Goal: Task Accomplishment & Management: Complete application form

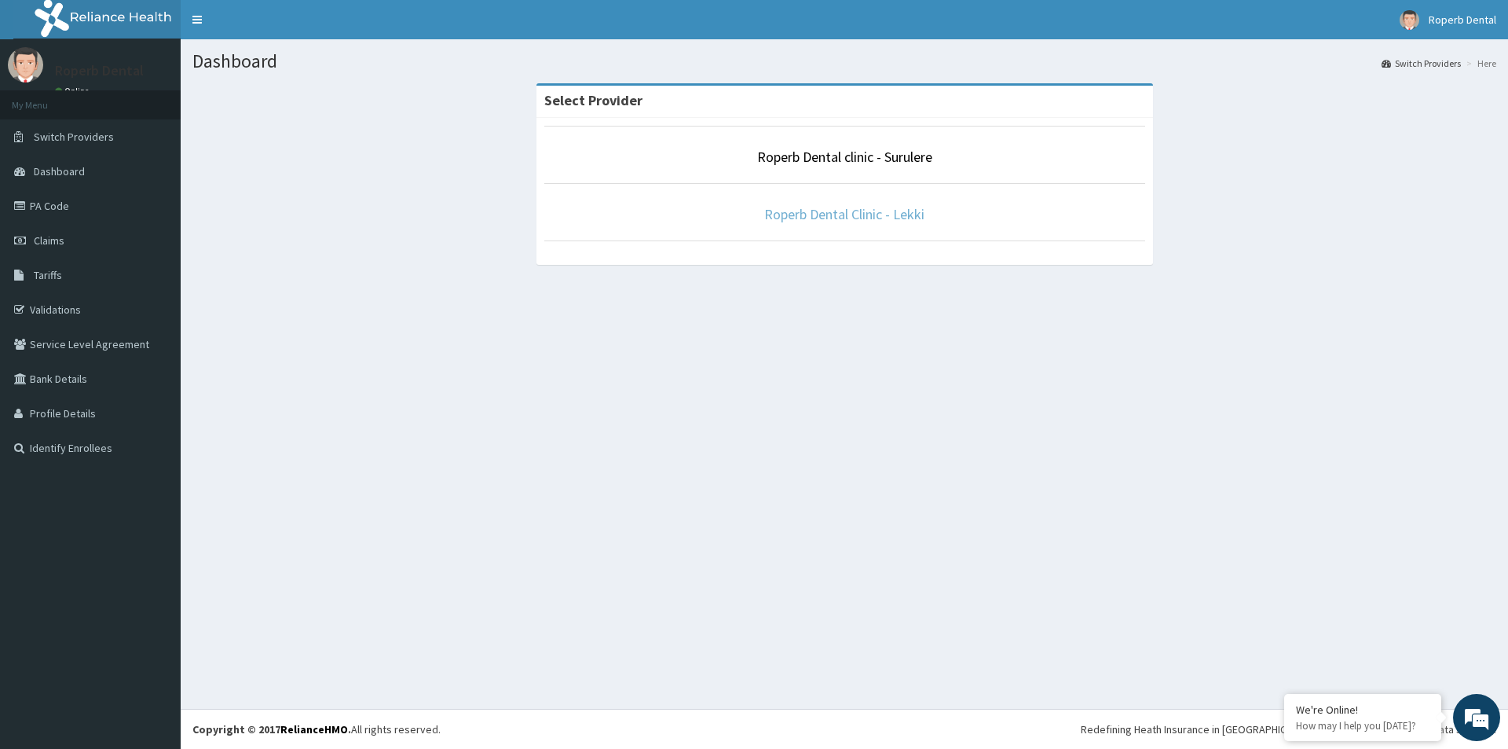
click at [808, 213] on link "Roperb Dental Clinic - Lekki" at bounding box center [844, 214] width 160 height 18
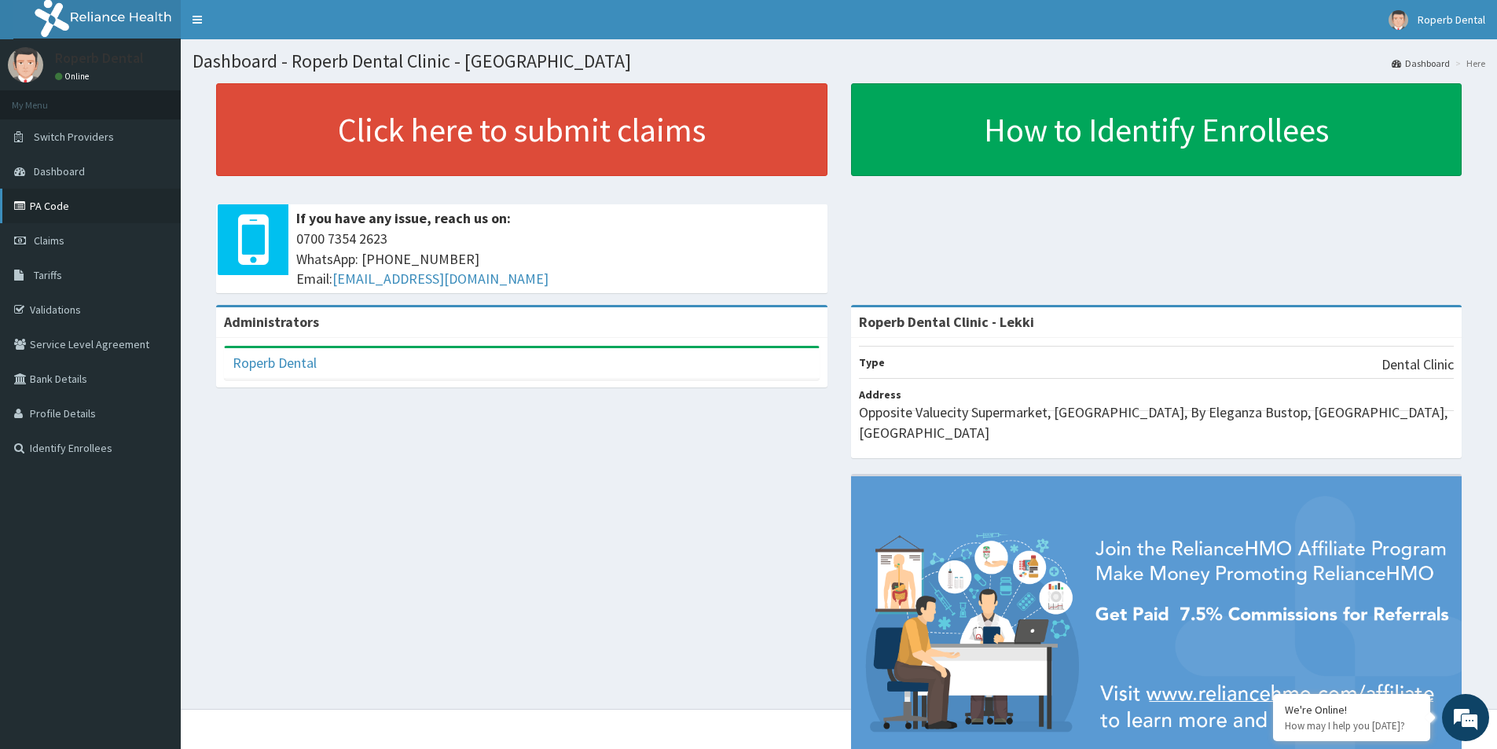
click at [59, 206] on link "PA Code" at bounding box center [90, 206] width 181 height 35
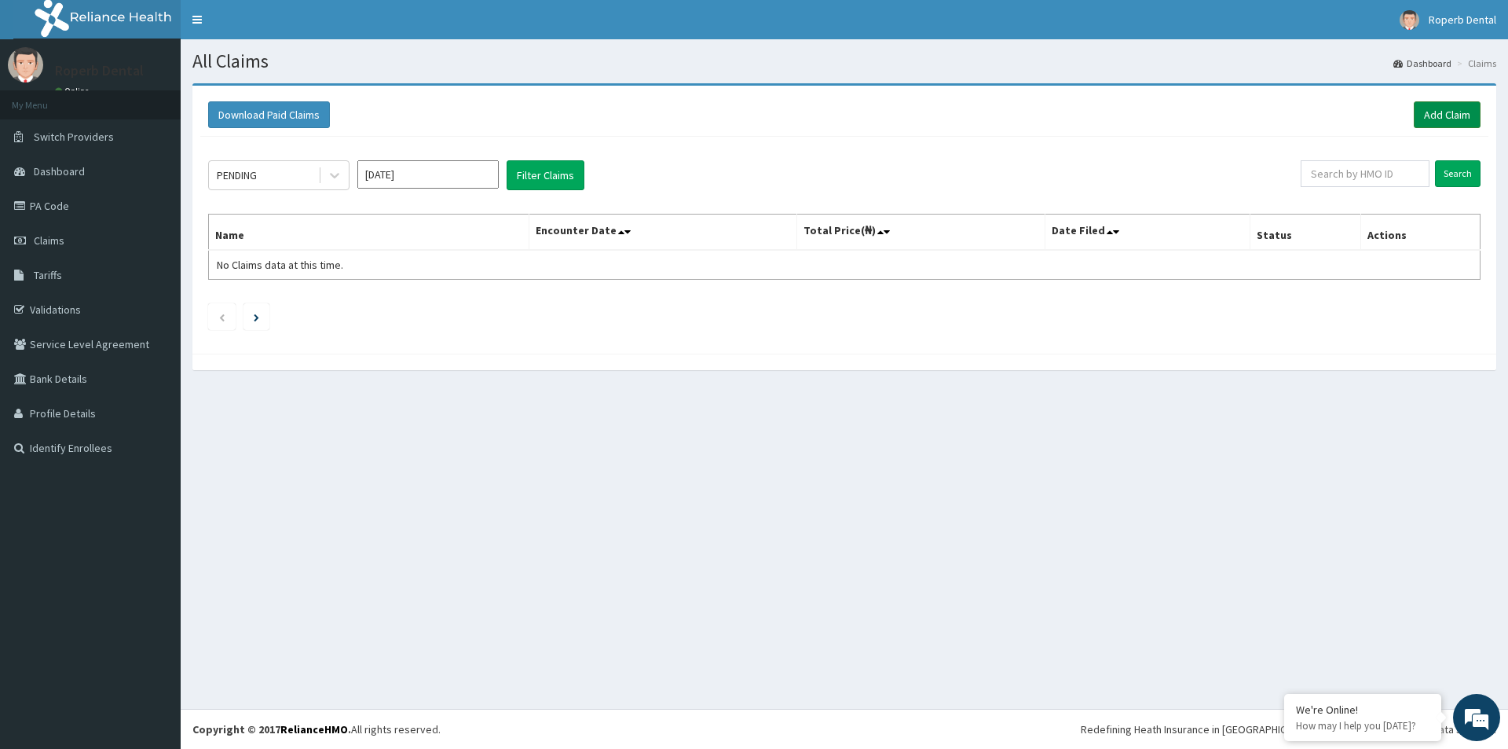
click at [1466, 112] on link "Add Claim" at bounding box center [1447, 114] width 67 height 27
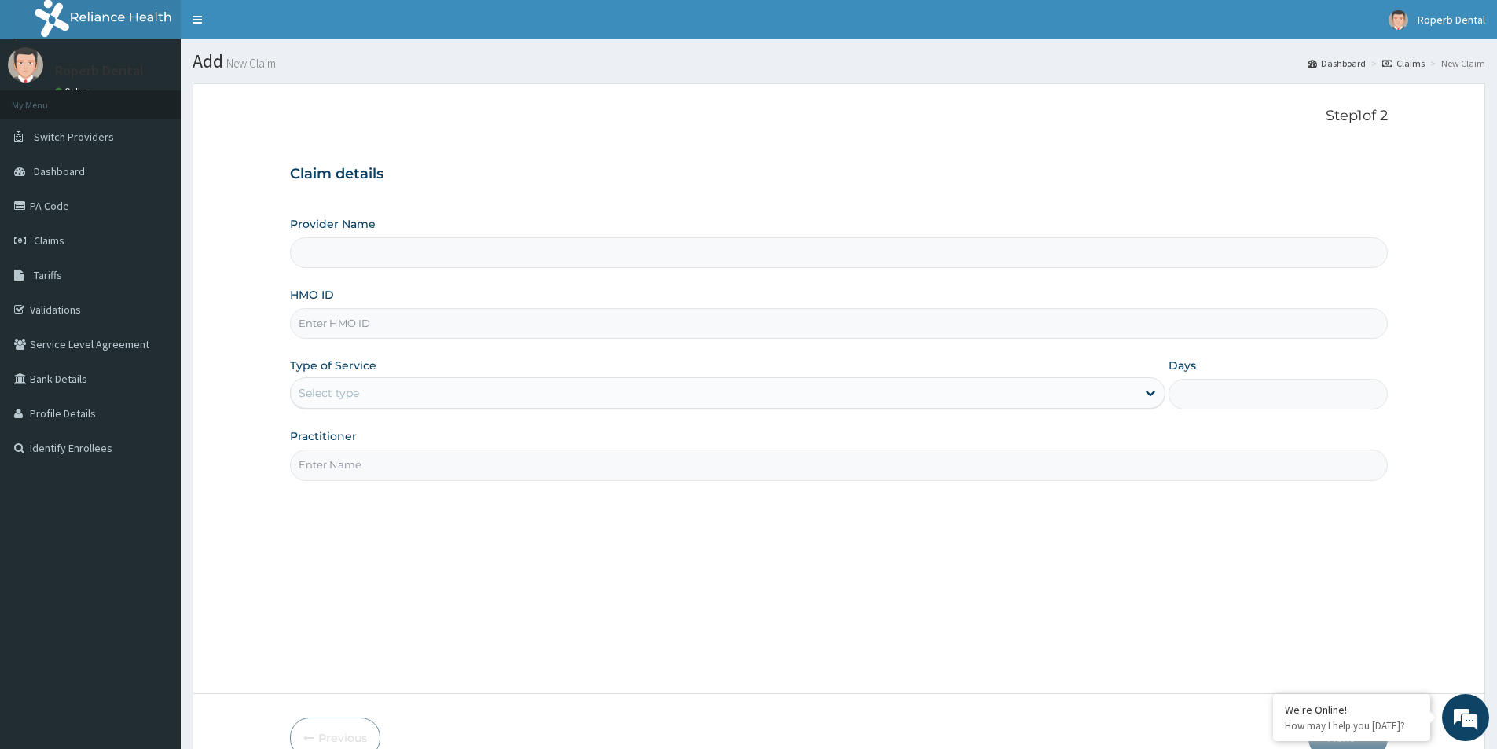
type input "Roperb Dental Clinic - Lekki"
click at [66, 210] on link "PA Code" at bounding box center [90, 206] width 181 height 35
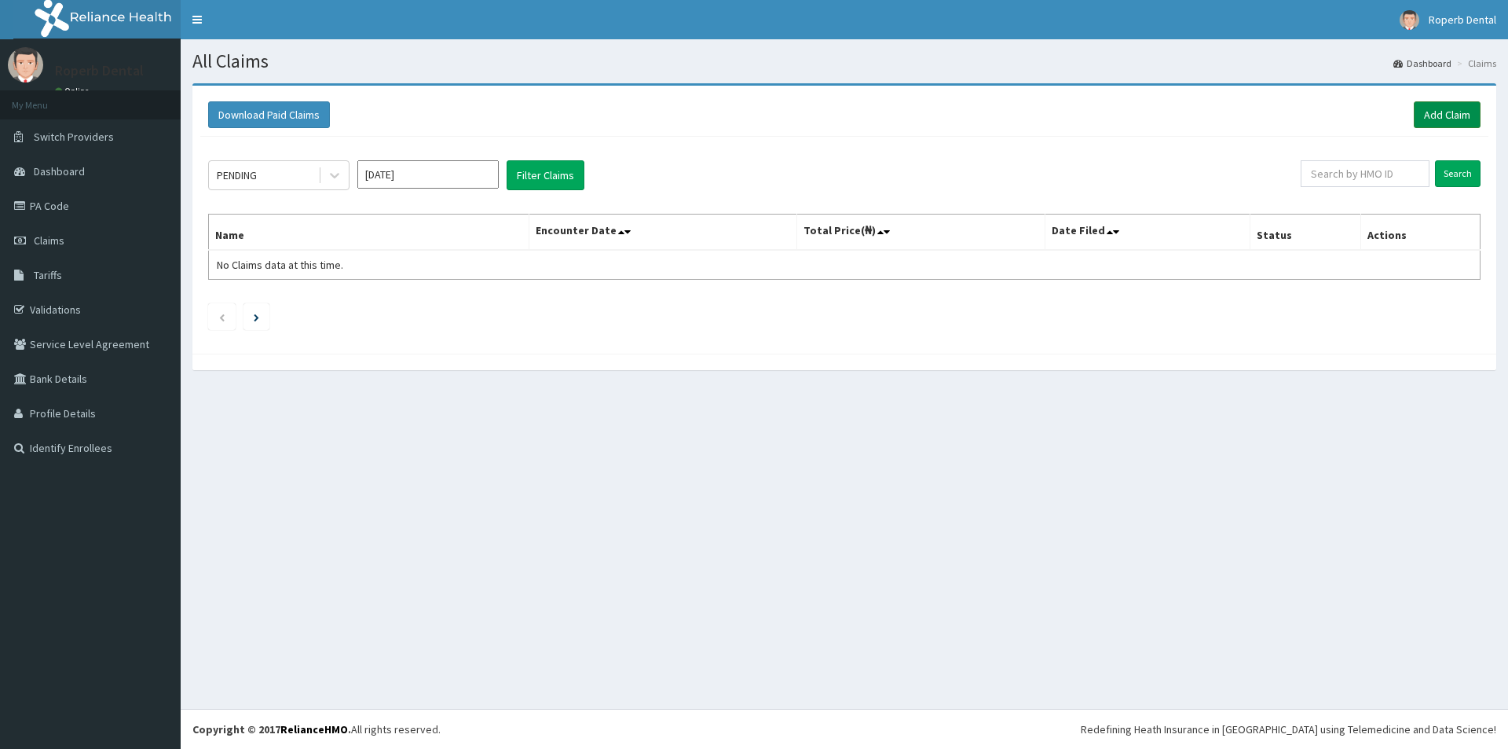
click at [1438, 117] on link "Add Claim" at bounding box center [1447, 114] width 67 height 27
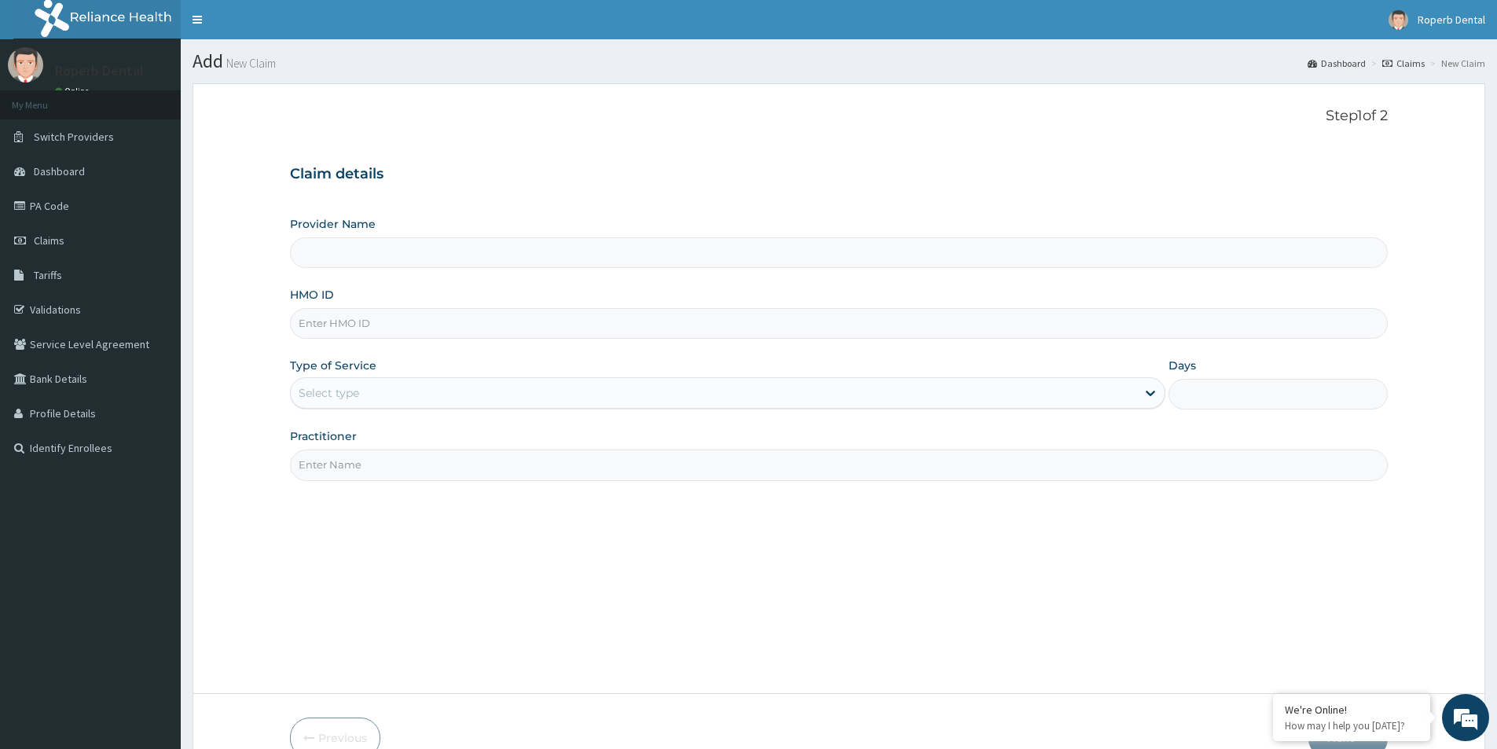
type input "Roperb Dental Clinic - Lekki"
click at [379, 325] on input "HMO ID" at bounding box center [838, 323] width 1097 height 31
paste input "NBP/10014/C"
type input "NBP/10014/C"
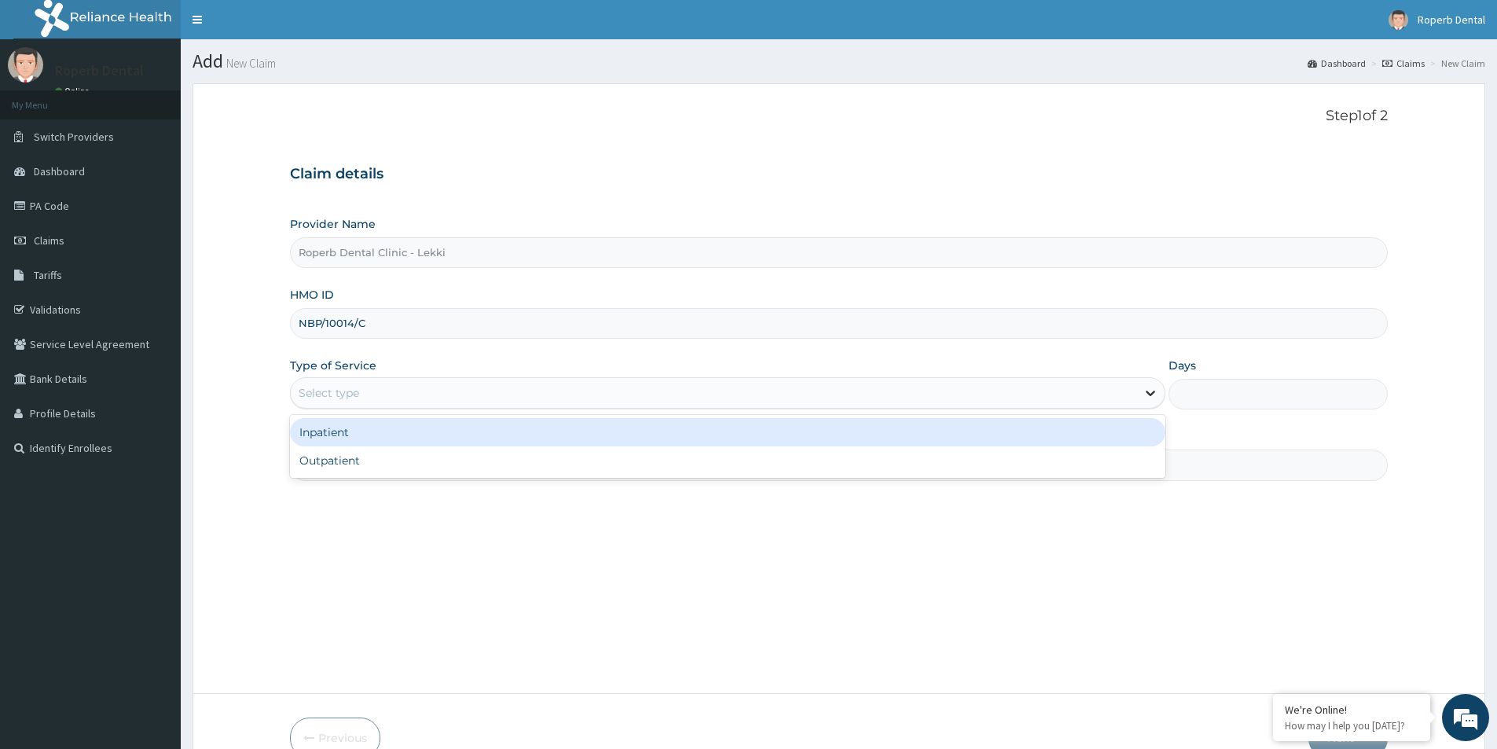
click at [1147, 398] on icon at bounding box center [1150, 393] width 16 height 16
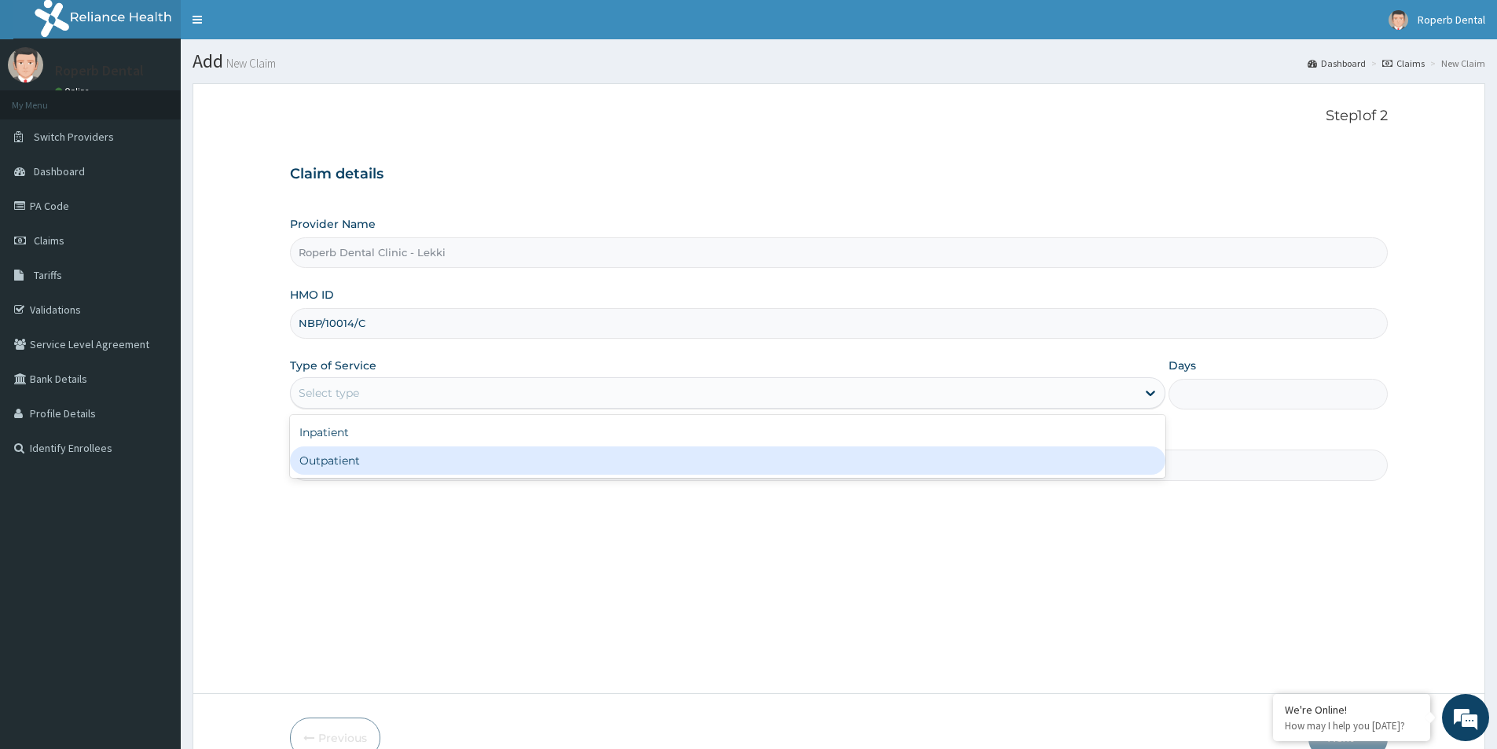
click at [815, 459] on div "Outpatient" at bounding box center [727, 460] width 875 height 28
type input "1"
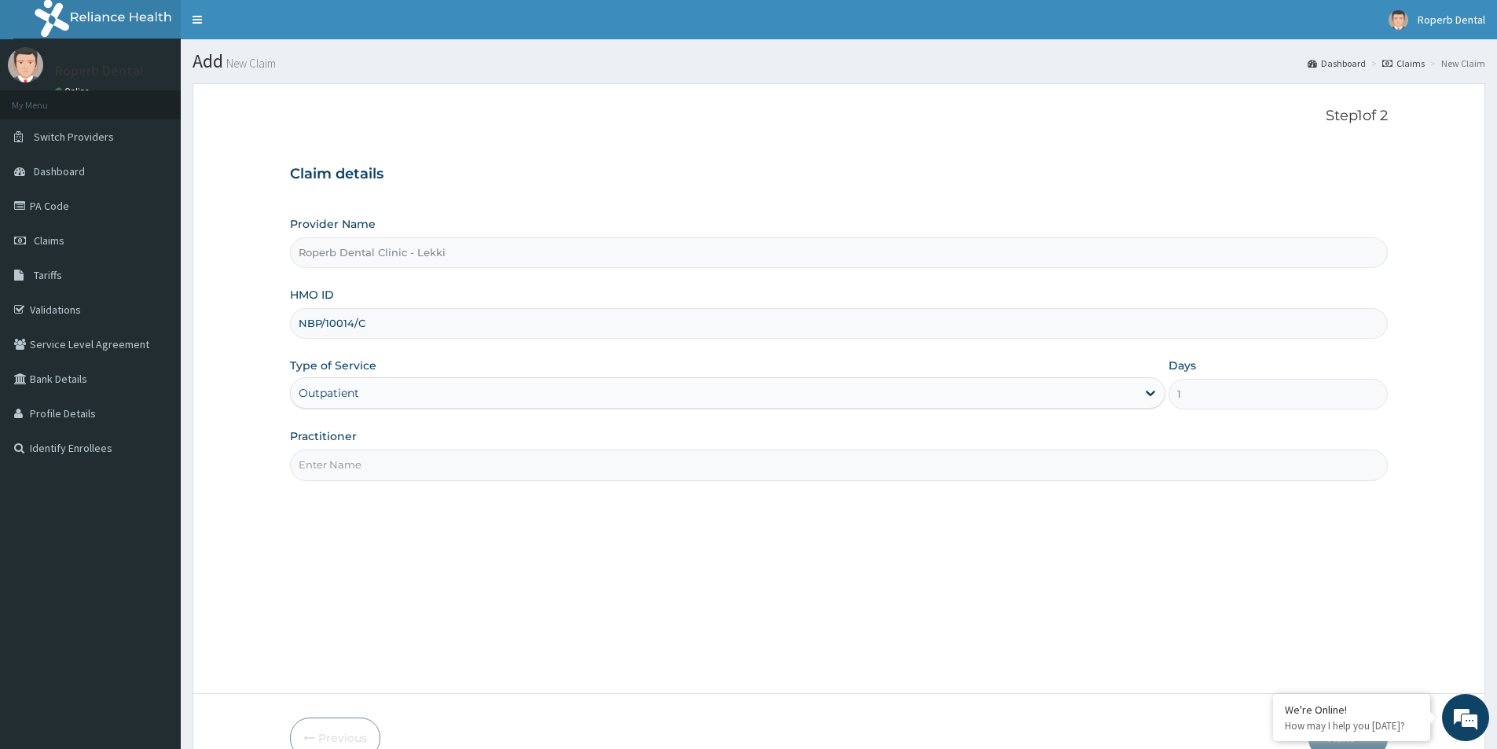
click at [608, 467] on input "Practitioner" at bounding box center [838, 464] width 1097 height 31
type input "d"
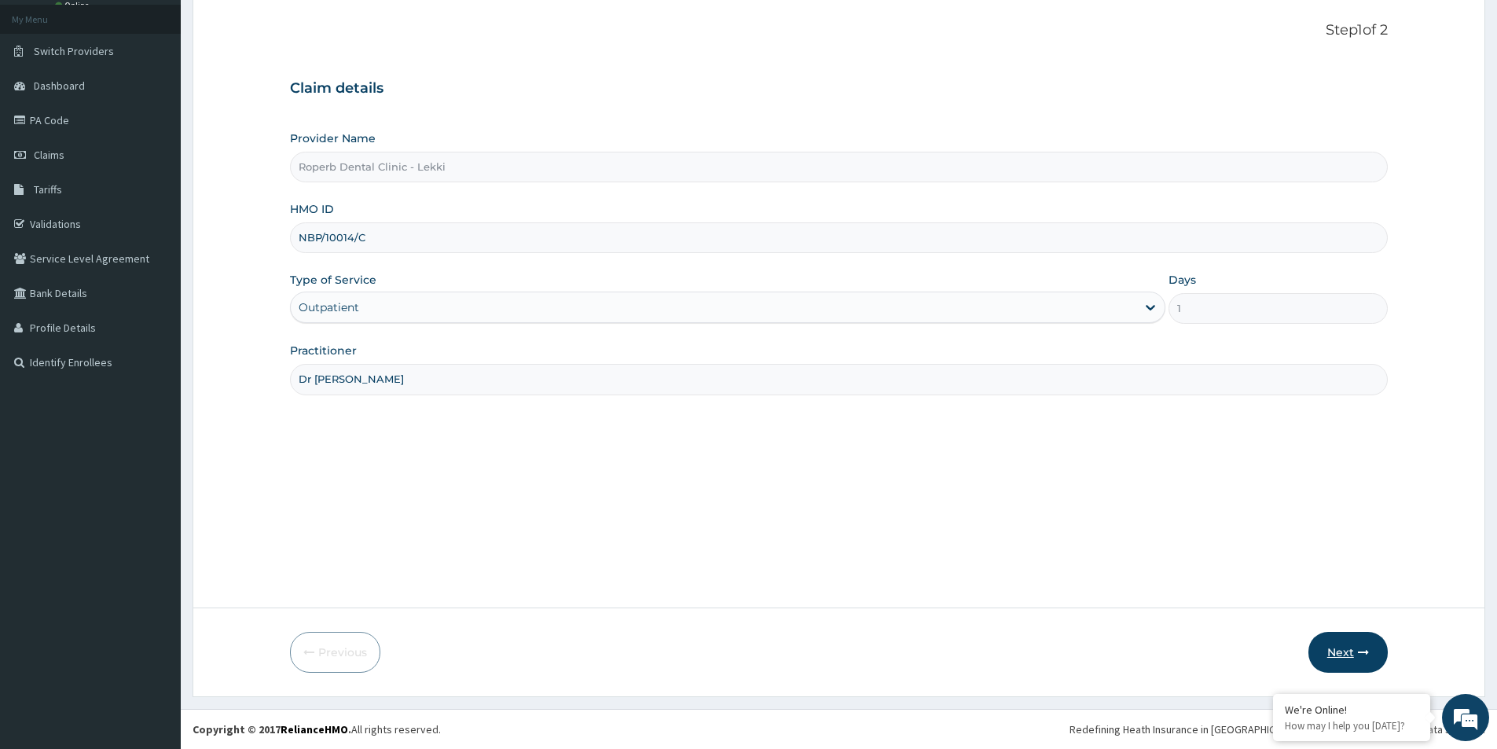
type input "Dr [PERSON_NAME]"
click at [1336, 656] on button "Next" at bounding box center [1347, 652] width 79 height 41
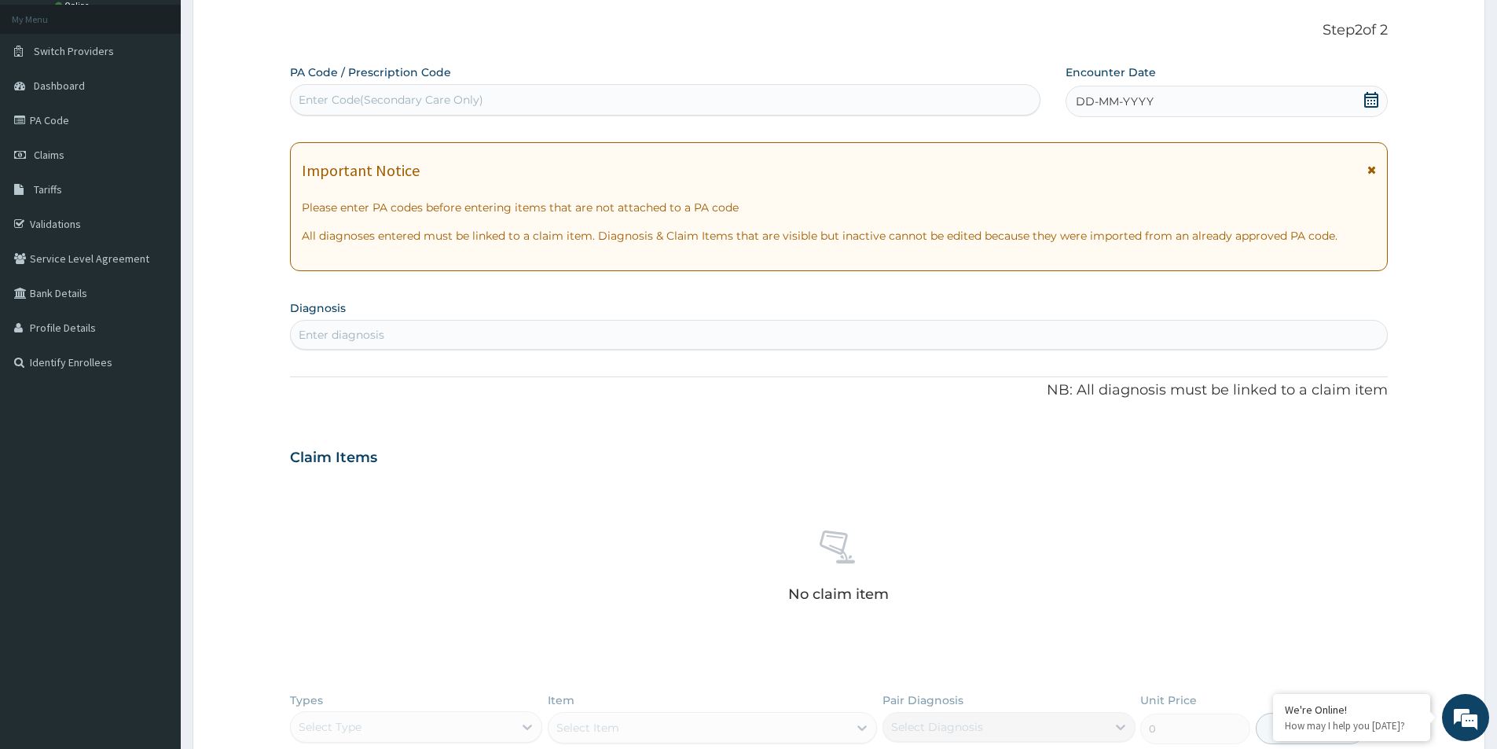
click at [398, 94] on div "Enter Code(Secondary Care Only)" at bounding box center [391, 100] width 185 height 16
click at [383, 97] on div "Enter Code(Secondary Care Only)" at bounding box center [391, 100] width 185 height 16
paste input "PA/E866F3"
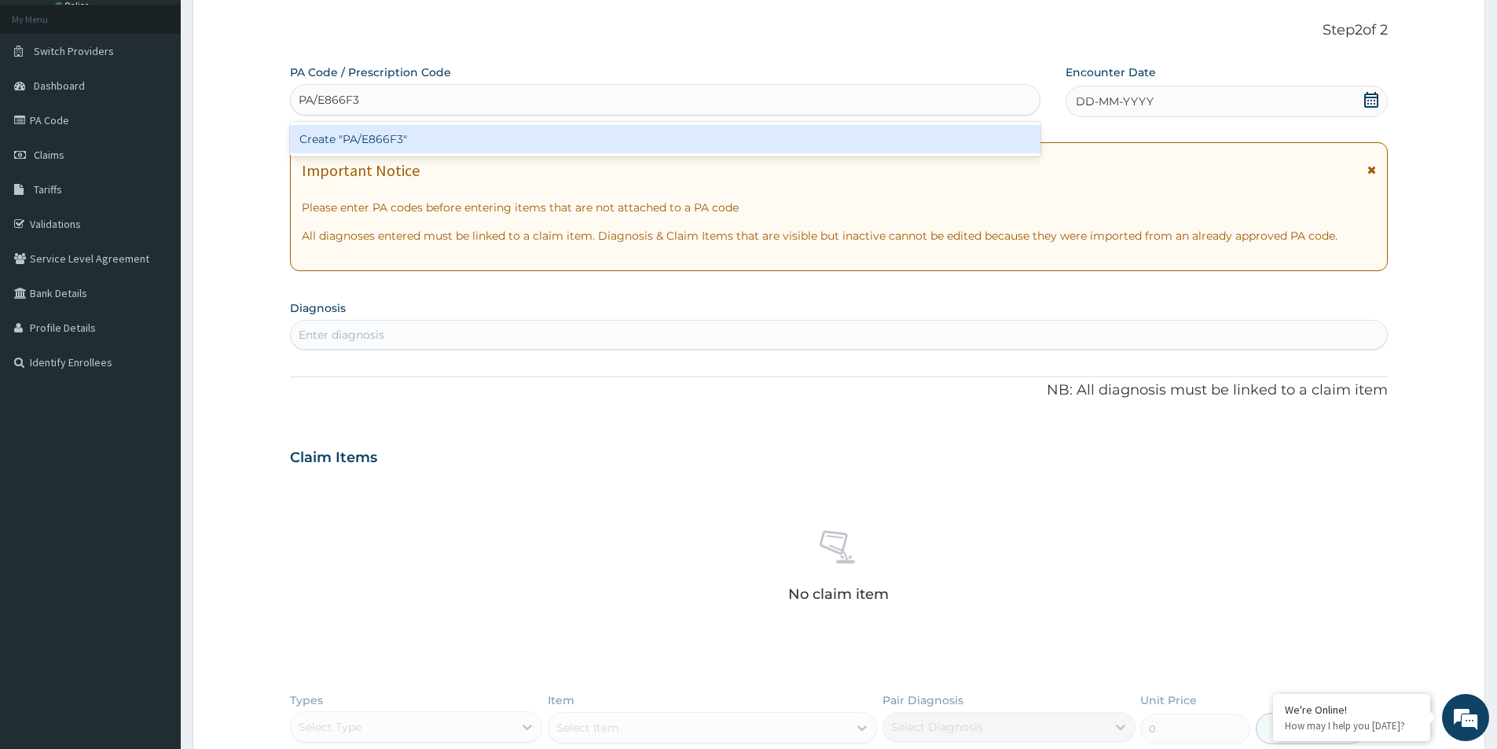
type input "PA/E866F3"
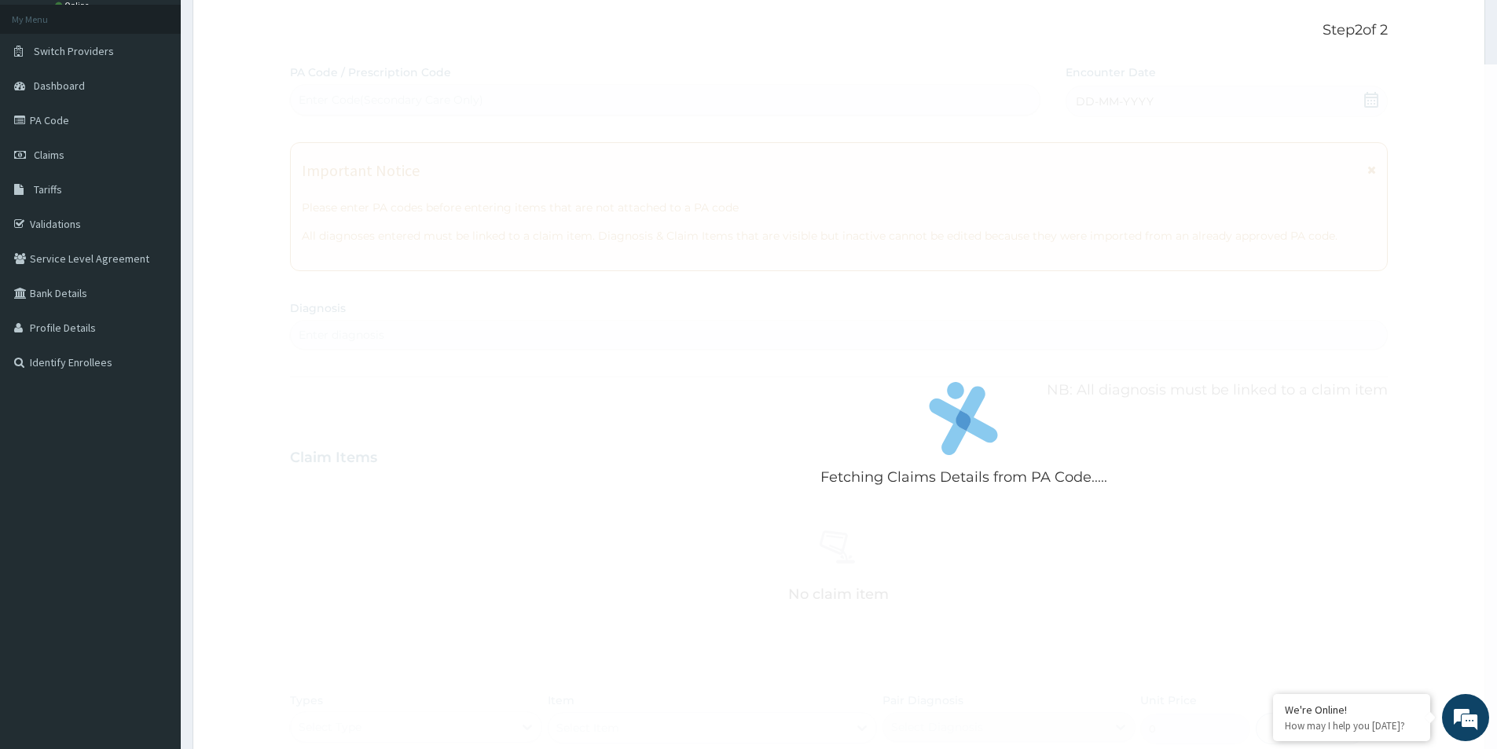
click at [1371, 96] on div "Fetching Claims Details from PA Code..... PA Code / Prescription Code Enter Cod…" at bounding box center [838, 462] width 1097 height 797
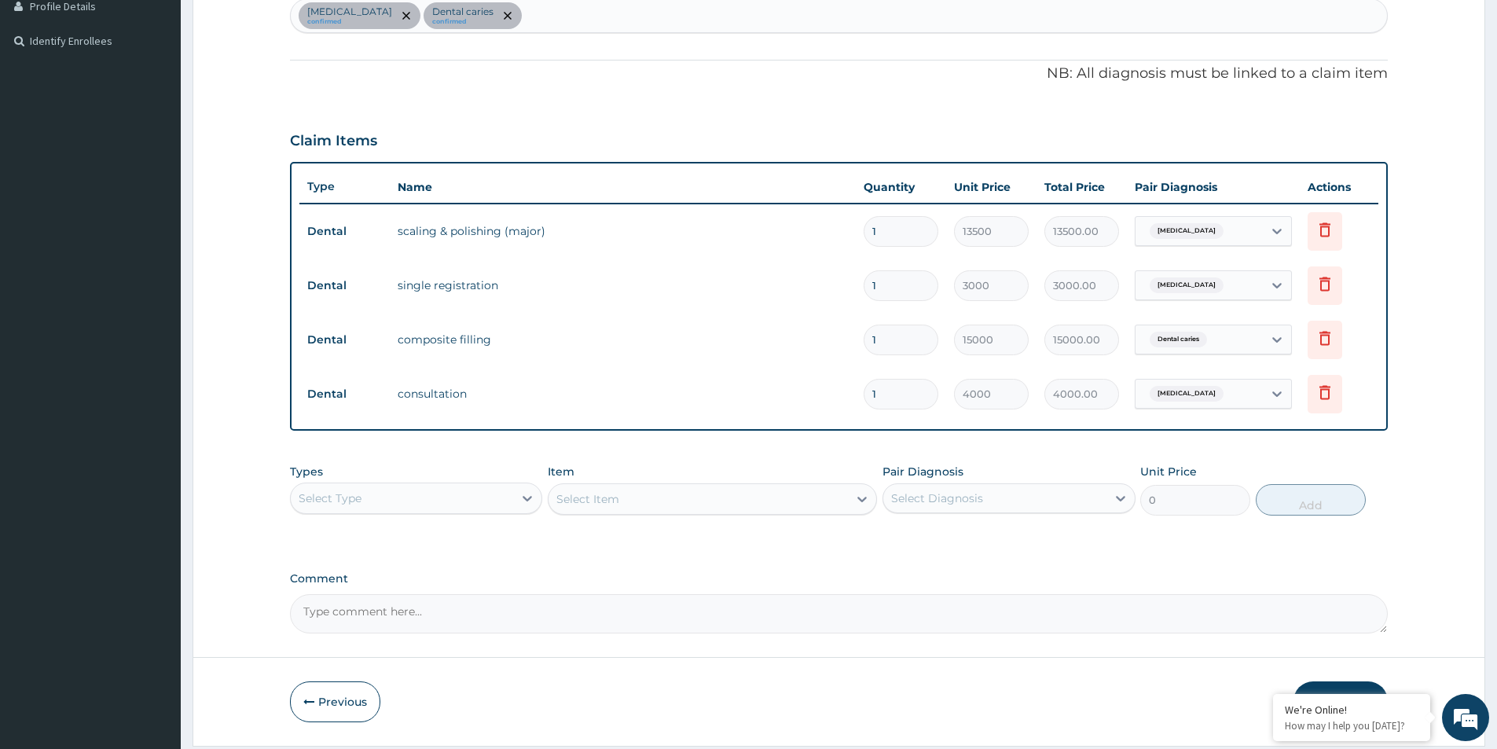
scroll to position [456, 0]
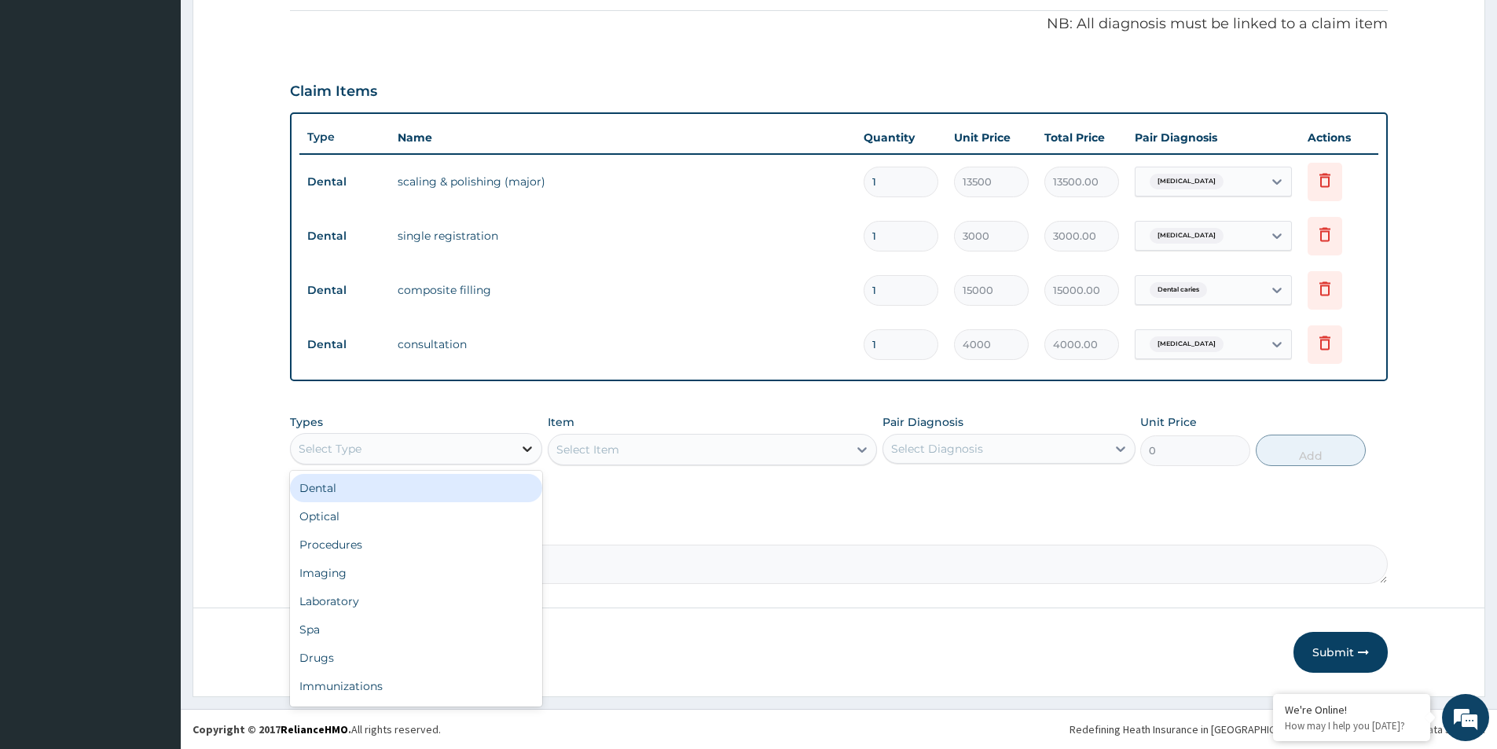
click at [525, 447] on icon at bounding box center [527, 448] width 9 height 5
click at [712, 481] on div "Types Select Type Item Select Item Pair Diagnosis Select Diagnosis Unit Price 0…" at bounding box center [838, 451] width 1097 height 91
click at [1333, 646] on button "Submit" at bounding box center [1340, 652] width 94 height 41
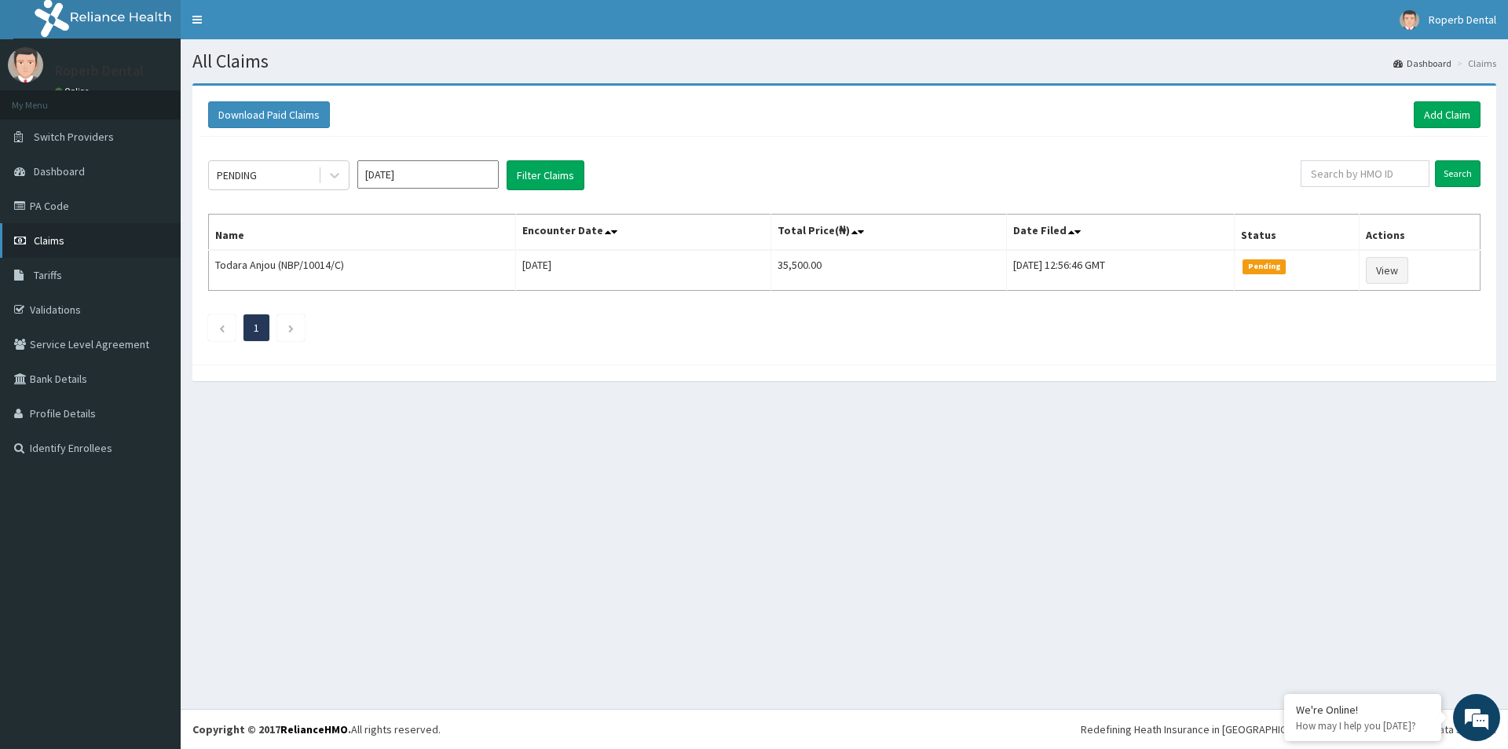
click at [66, 240] on link "Claims" at bounding box center [90, 240] width 181 height 35
click at [1434, 115] on link "Add Claim" at bounding box center [1447, 114] width 67 height 27
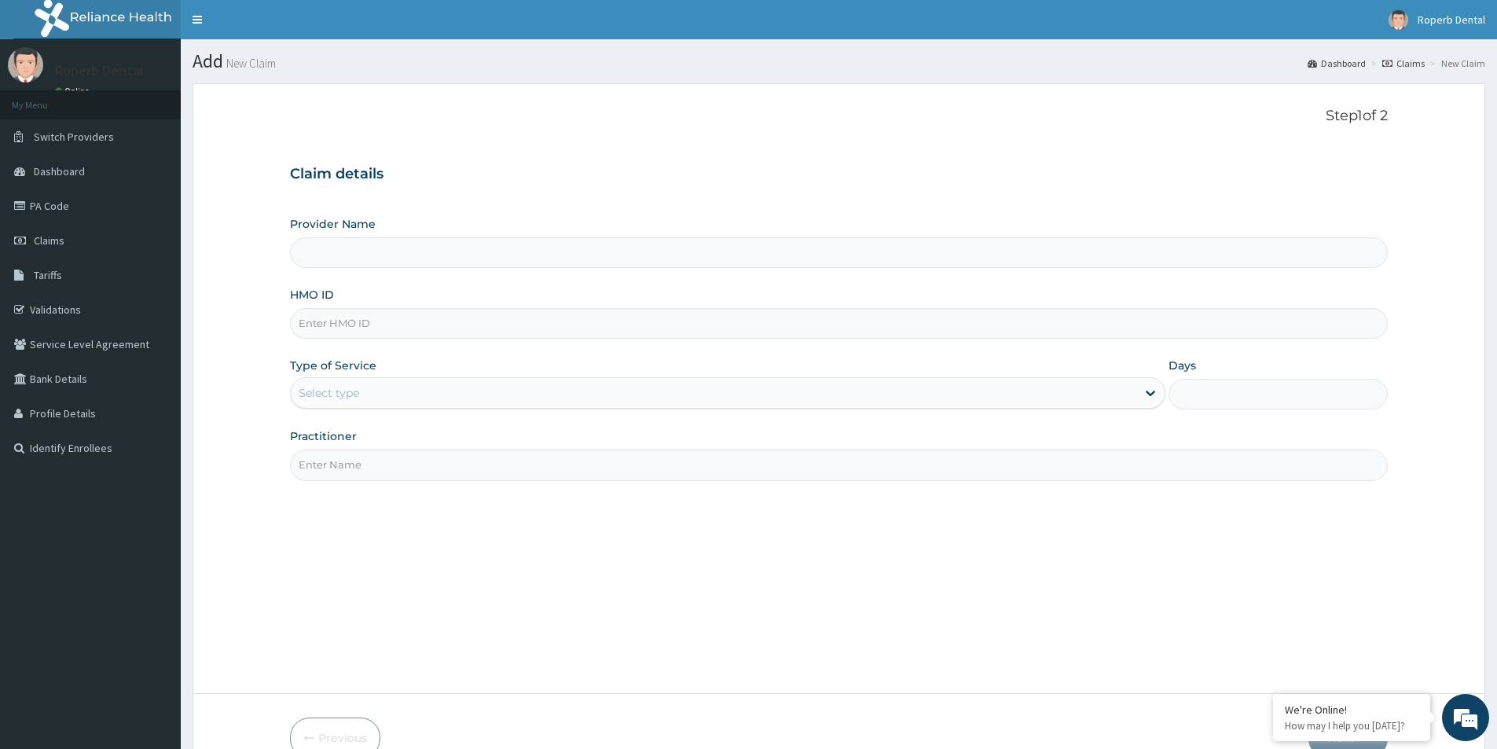
type input "Roperb Dental Clinic - Lekki"
click at [370, 324] on input "HMO ID" at bounding box center [838, 323] width 1097 height 31
paste input "NBP/10014/B"
type input "NBP/10014/B"
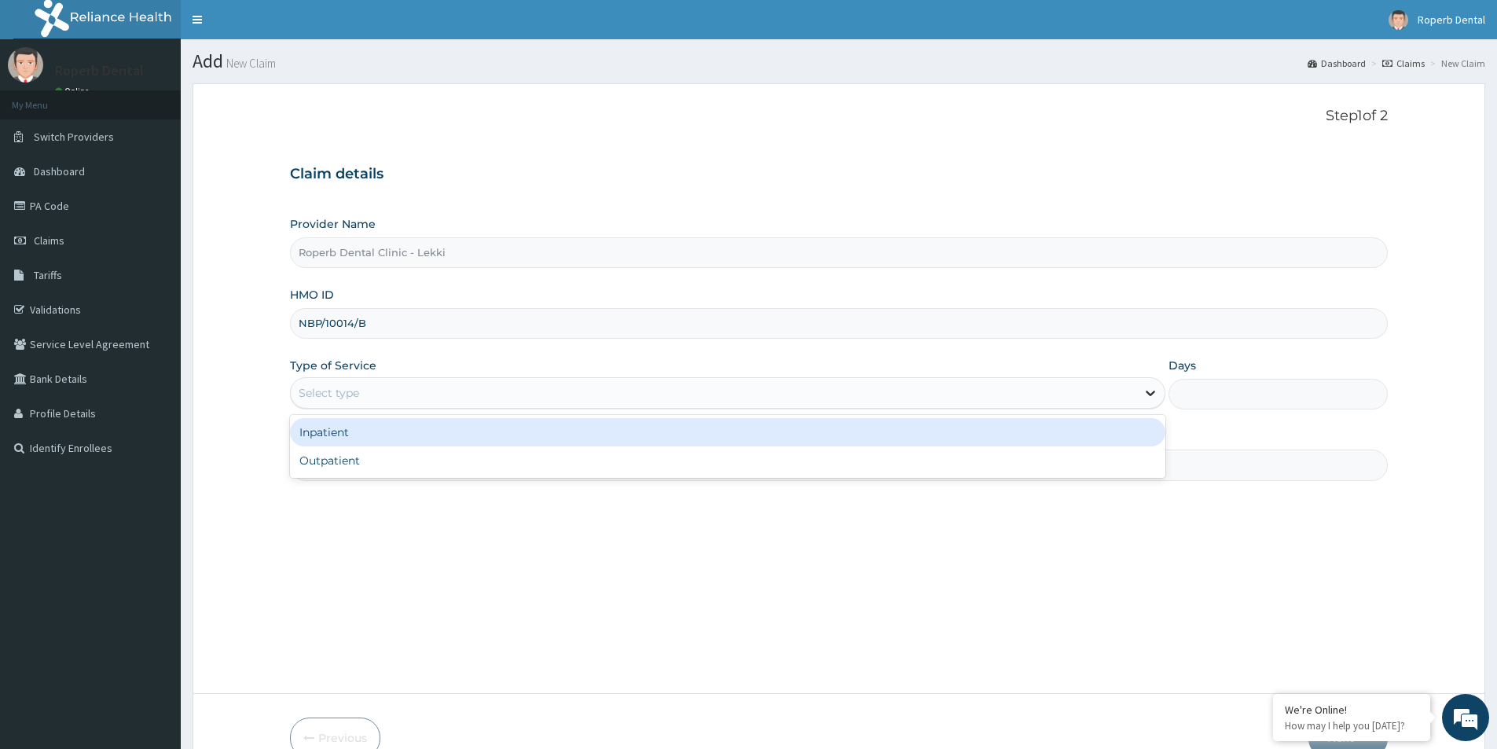
click at [1149, 393] on icon at bounding box center [1149, 393] width 9 height 5
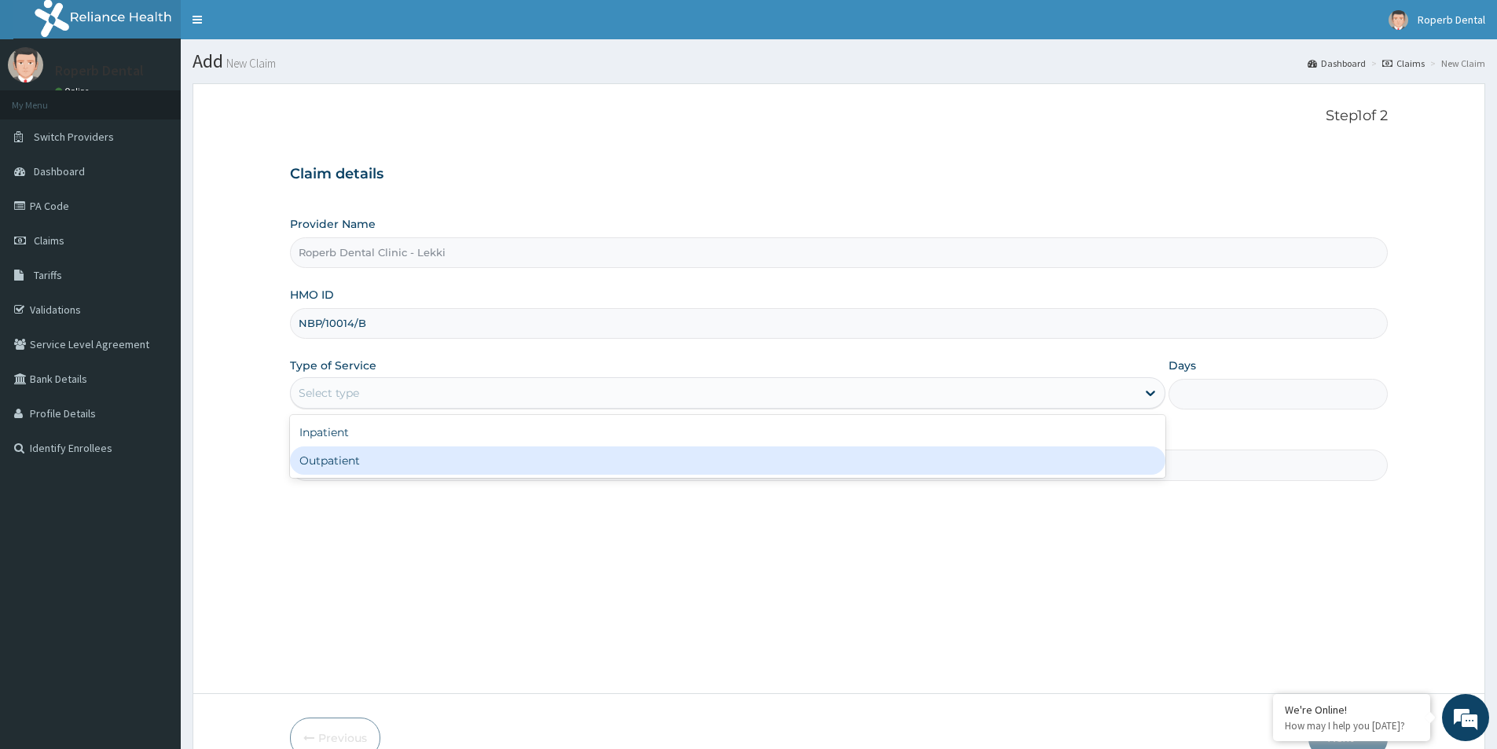
click at [887, 461] on div "Outpatient" at bounding box center [727, 460] width 875 height 28
type input "1"
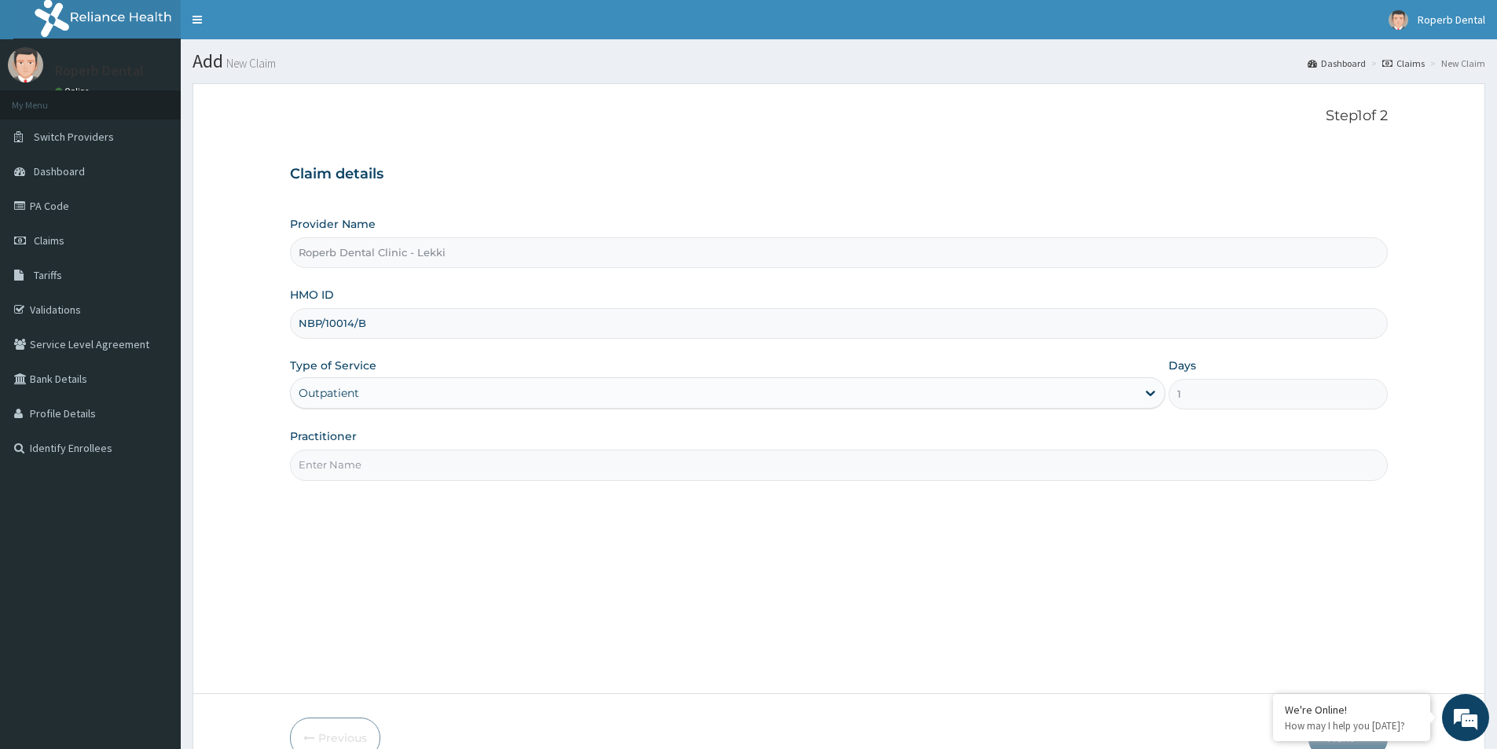
click at [339, 453] on input "Practitioner" at bounding box center [838, 464] width 1097 height 31
type input "d"
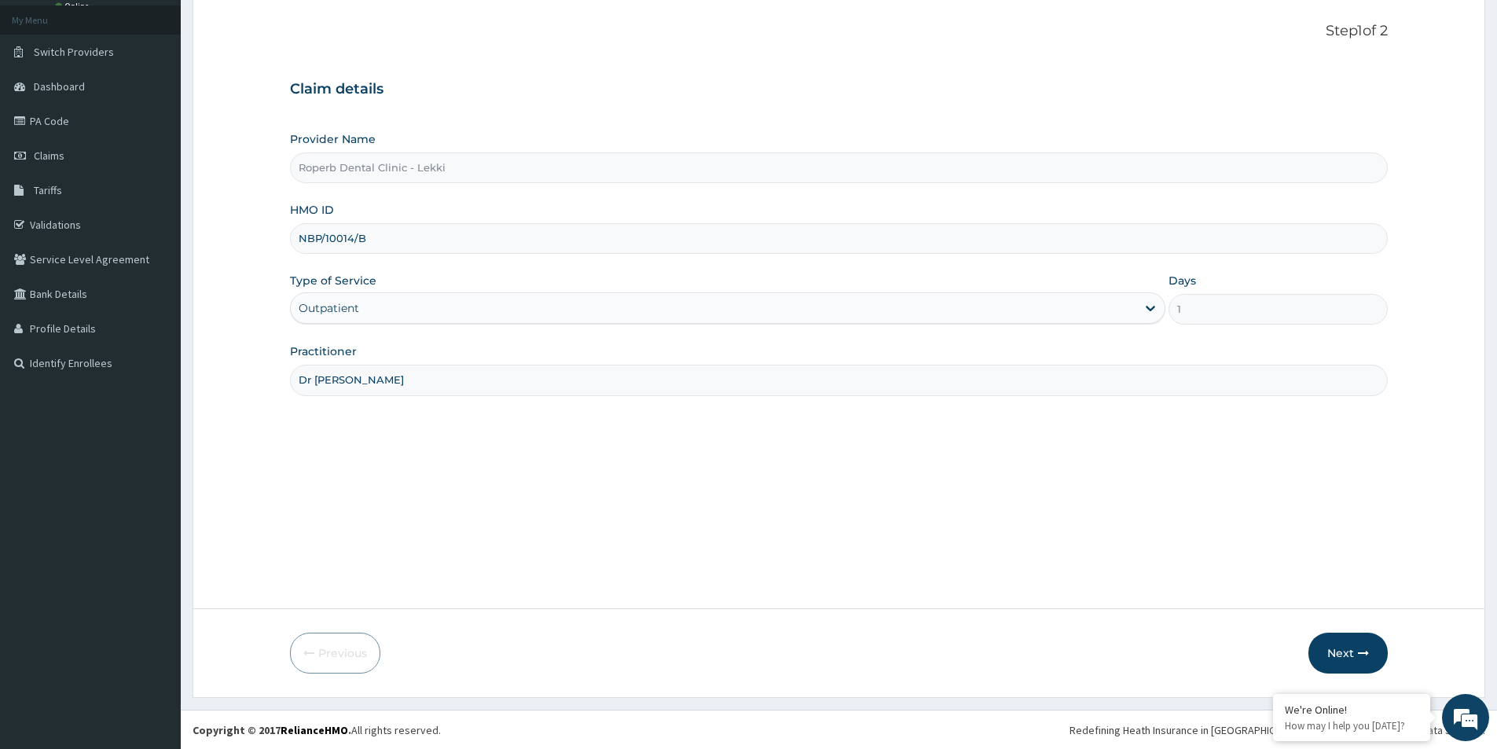
scroll to position [86, 0]
type input "Dr Aisha"
click at [1330, 650] on button "Next" at bounding box center [1347, 652] width 79 height 41
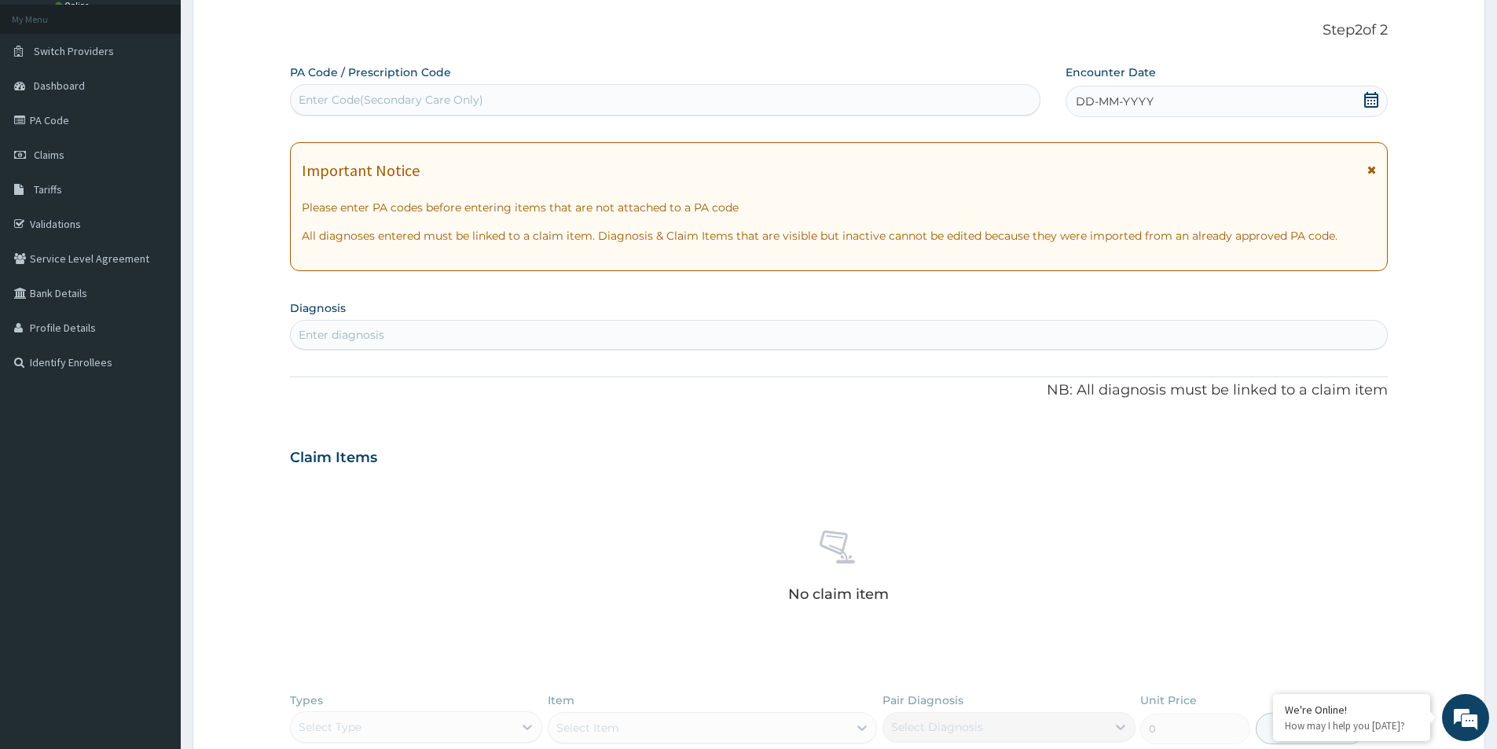
drag, startPoint x: 324, startPoint y: 91, endPoint x: 328, endPoint y: 104, distance: 13.2
click at [326, 91] on div "Enter Code(Secondary Care Only)" at bounding box center [665, 99] width 749 height 25
paste input "PA/33448D"
type input "PA/33448D"
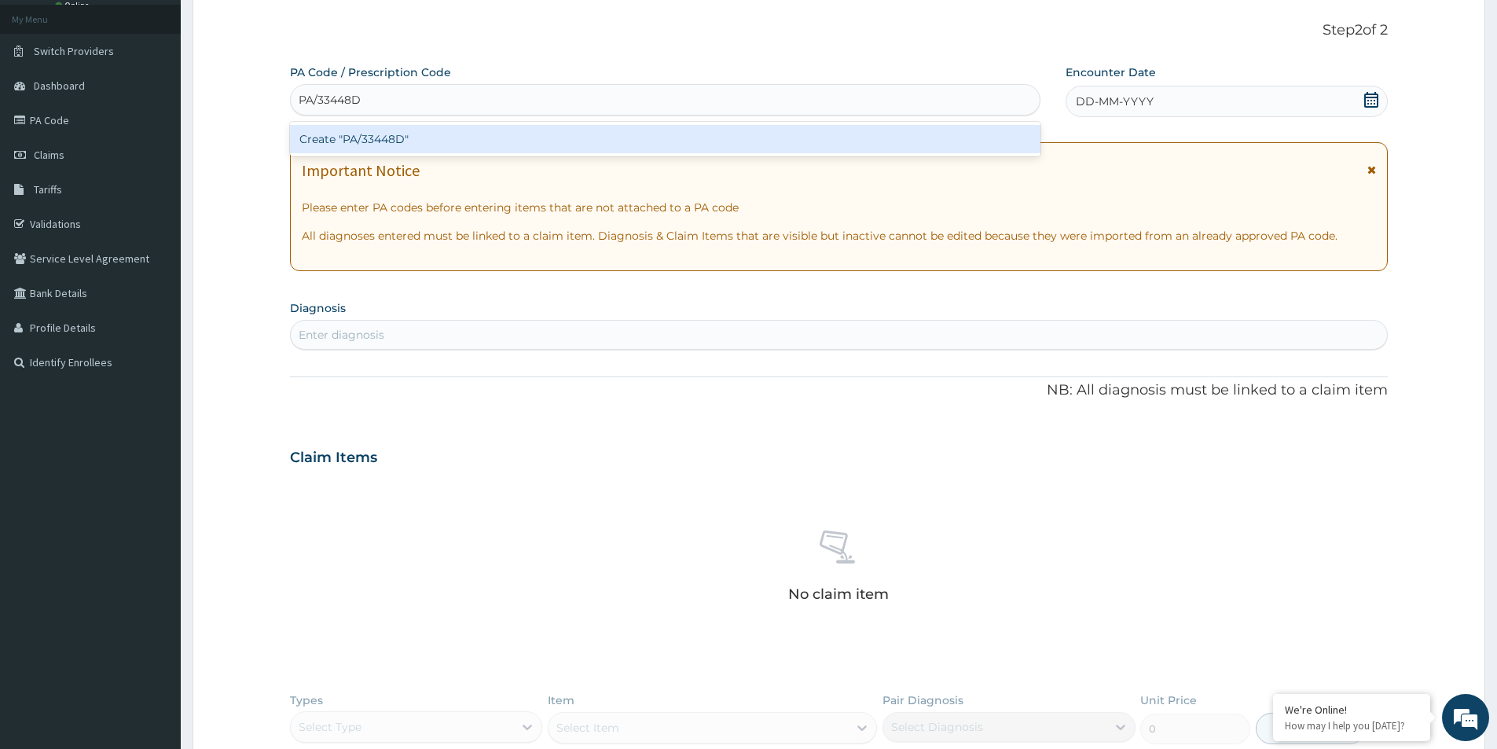
click at [824, 147] on div "Create "PA/33448D"" at bounding box center [665, 139] width 750 height 28
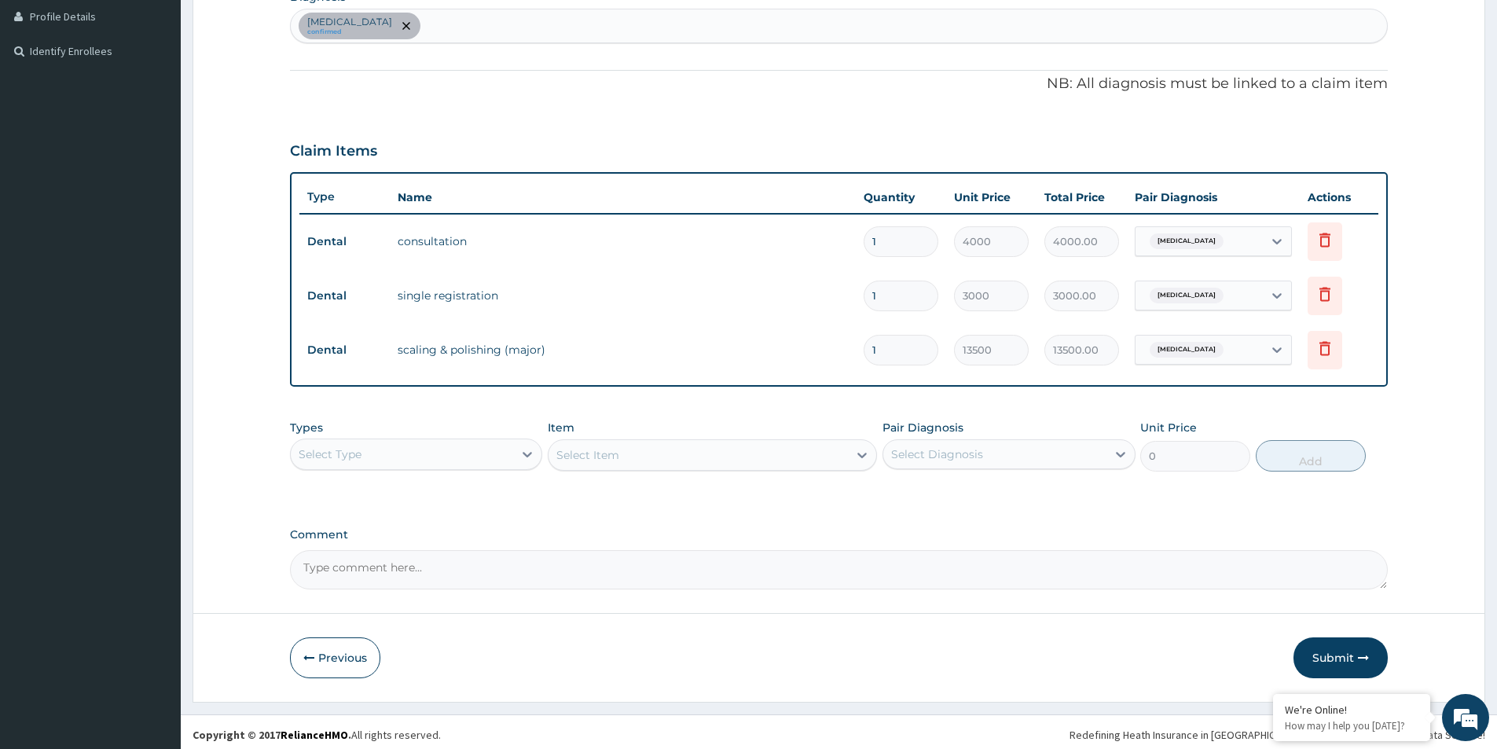
scroll to position [402, 0]
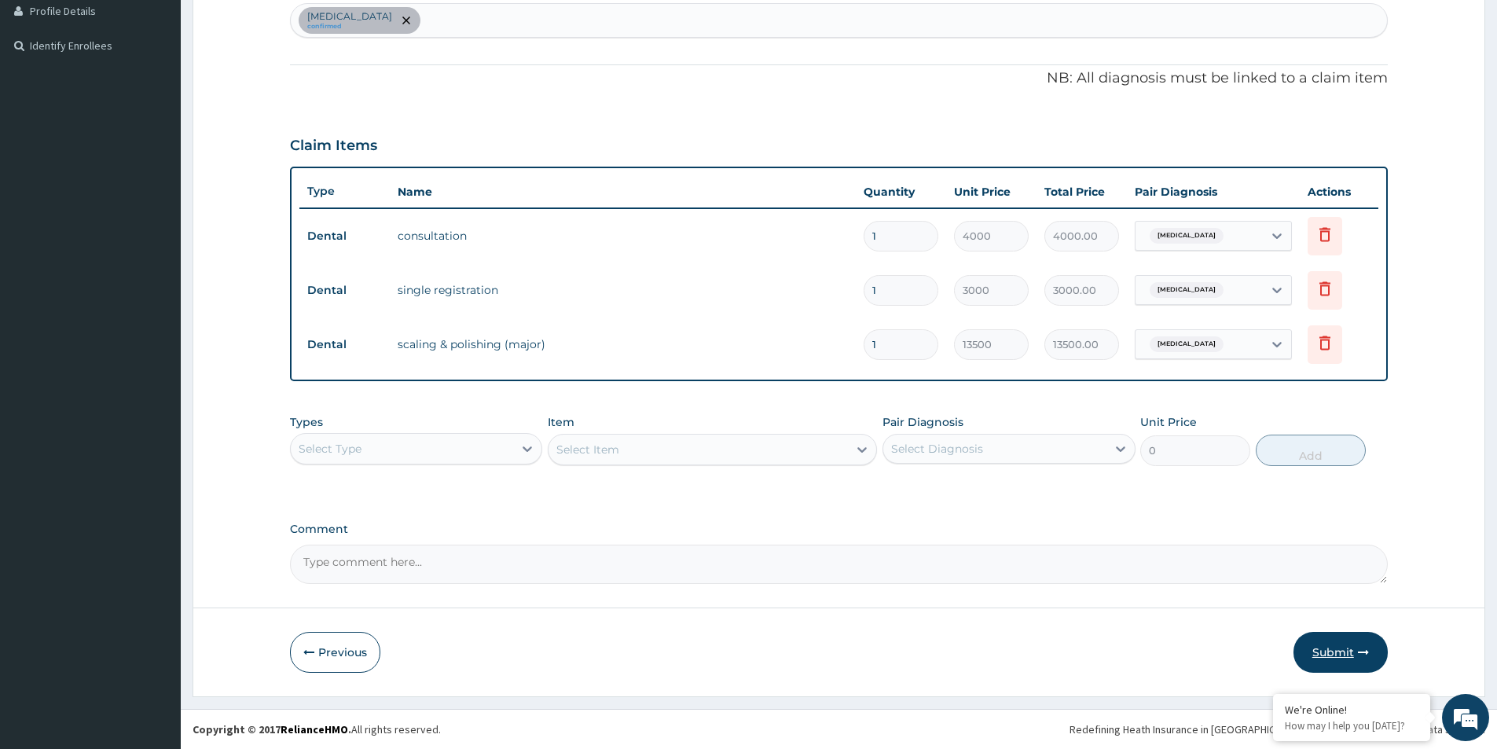
click at [1329, 648] on button "Submit" at bounding box center [1340, 652] width 94 height 41
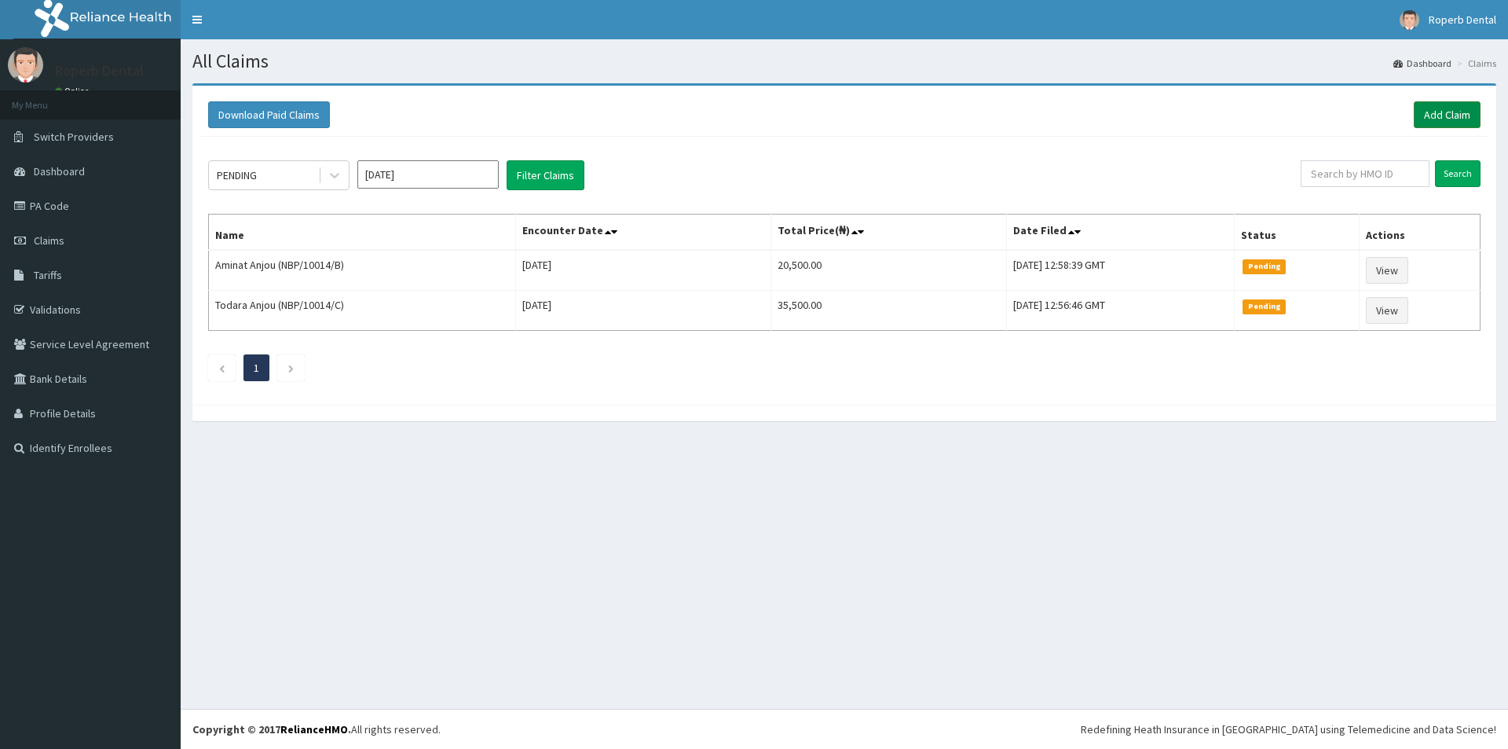
click at [1438, 109] on link "Add Claim" at bounding box center [1447, 114] width 67 height 27
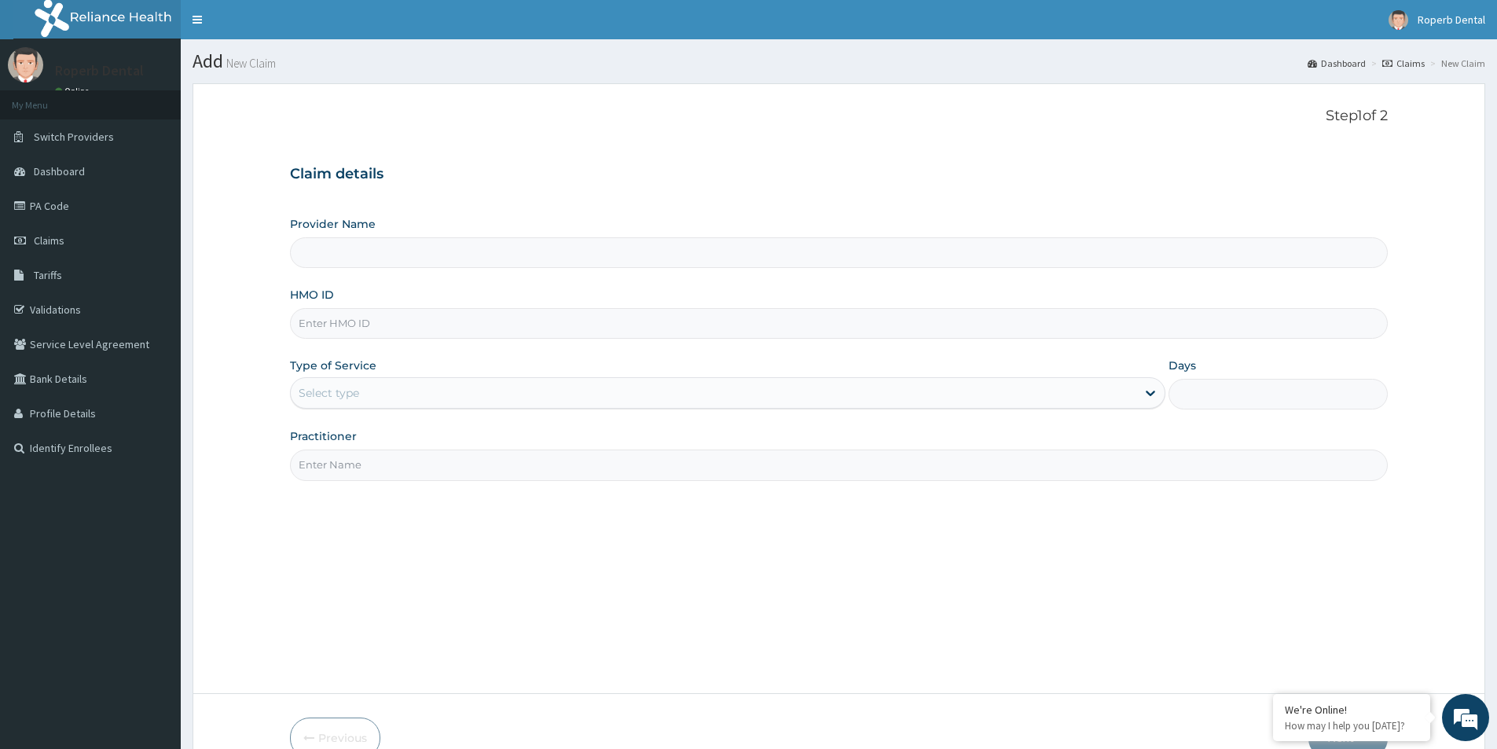
type input "Roperb Dental Clinic - Lekki"
click at [436, 320] on input "HMO ID" at bounding box center [838, 323] width 1097 height 31
paste input "PWC/10240/A"
type input "PWC/10240/A"
click at [1147, 389] on icon at bounding box center [1150, 393] width 16 height 16
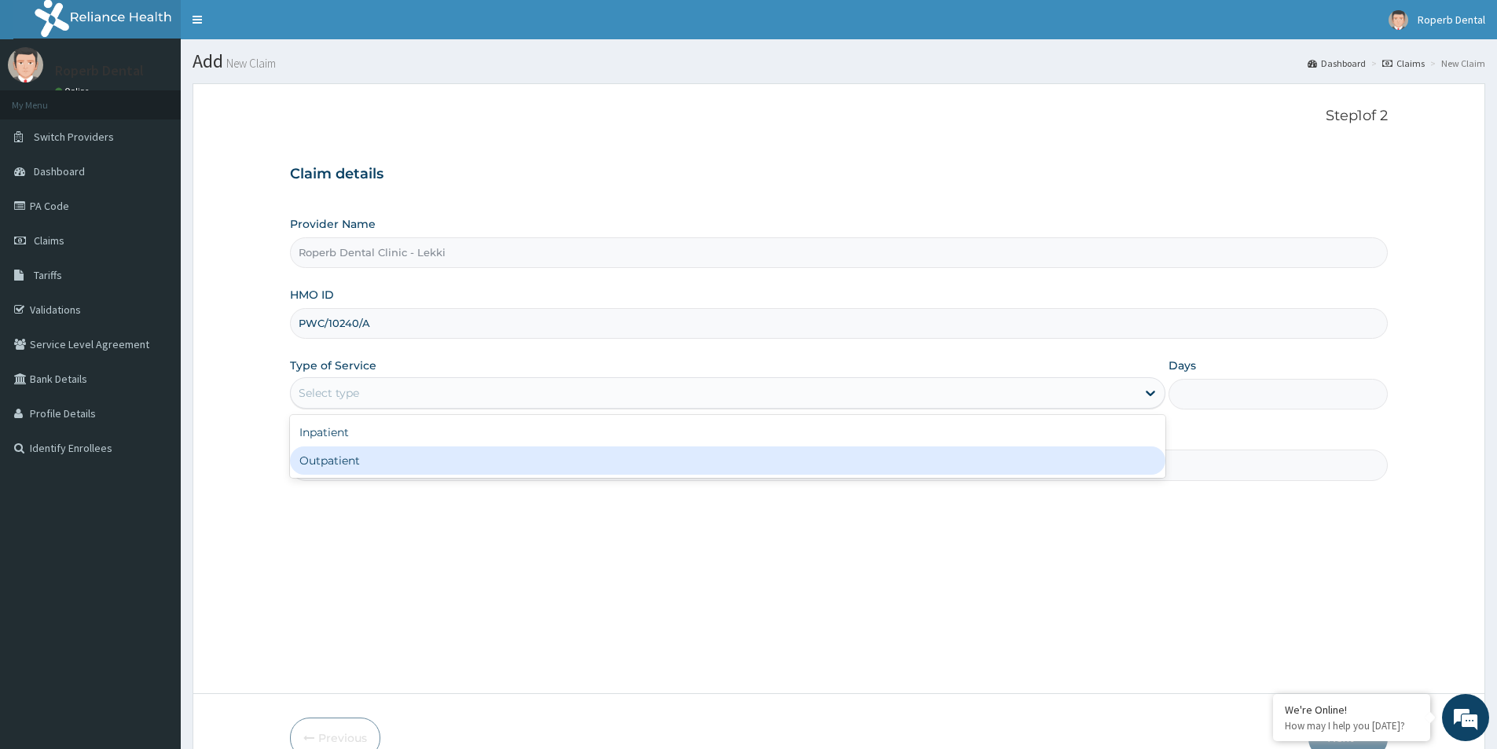
click at [914, 459] on div "Outpatient" at bounding box center [727, 460] width 875 height 28
type input "1"
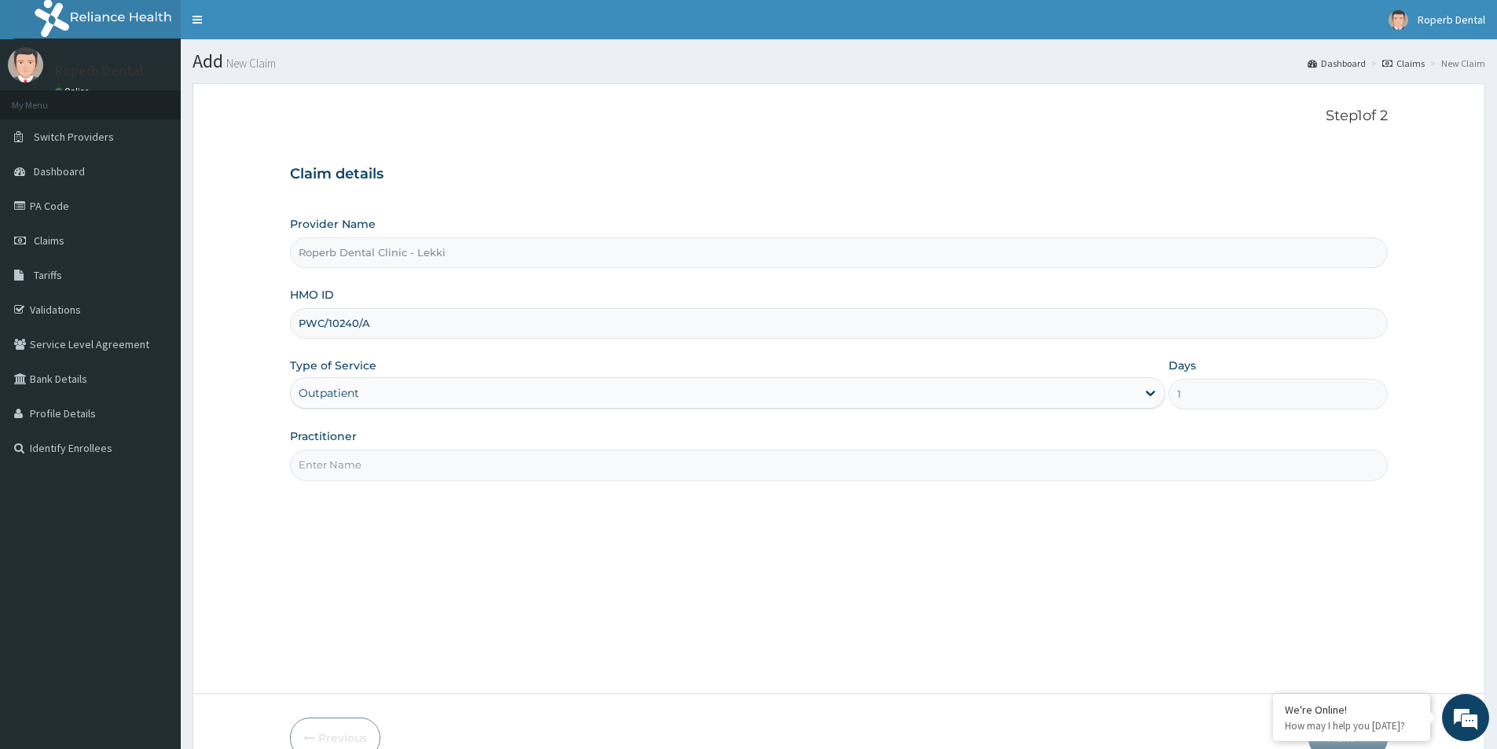
click at [653, 471] on input "Practitioner" at bounding box center [838, 464] width 1097 height 31
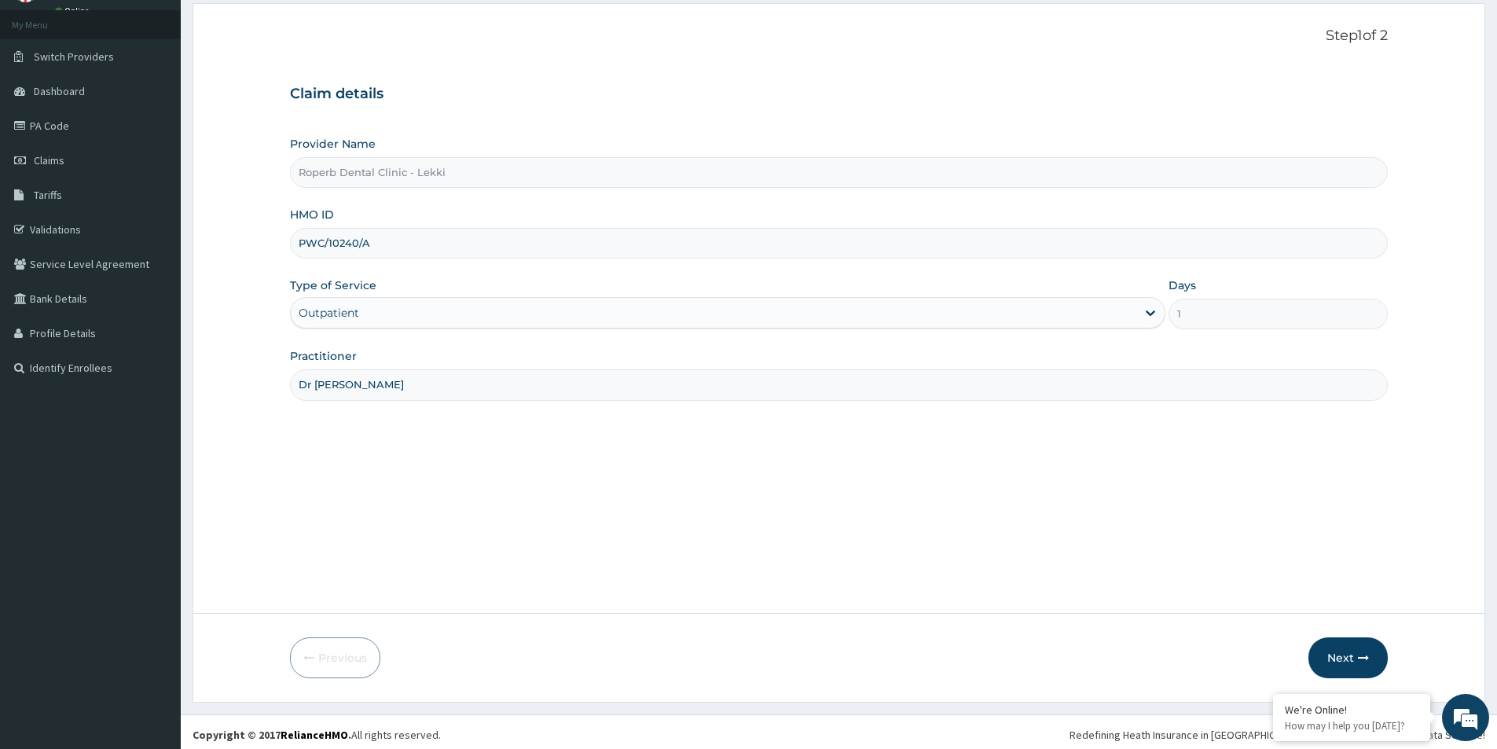
scroll to position [86, 0]
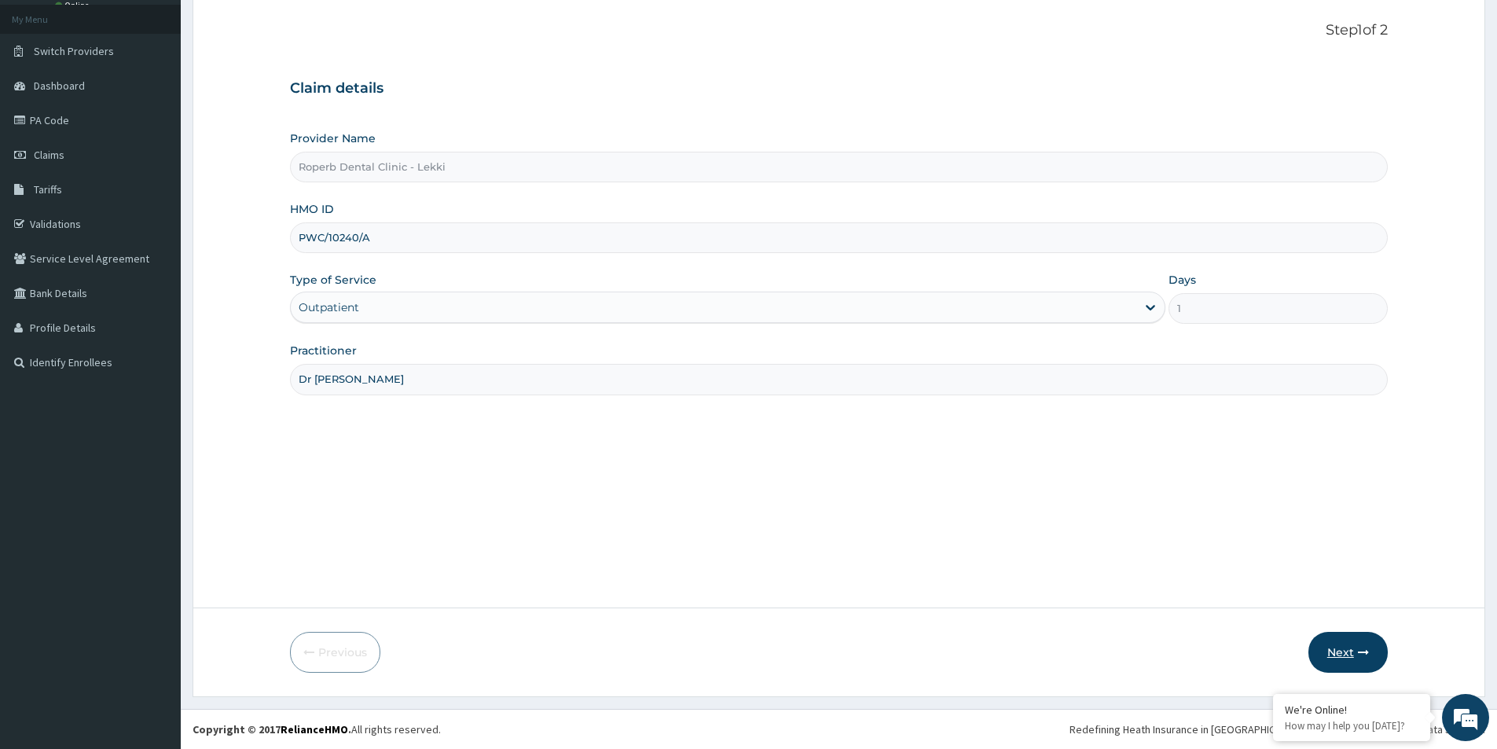
type input "Dr [PERSON_NAME]"
click at [1345, 654] on button "Next" at bounding box center [1347, 652] width 79 height 41
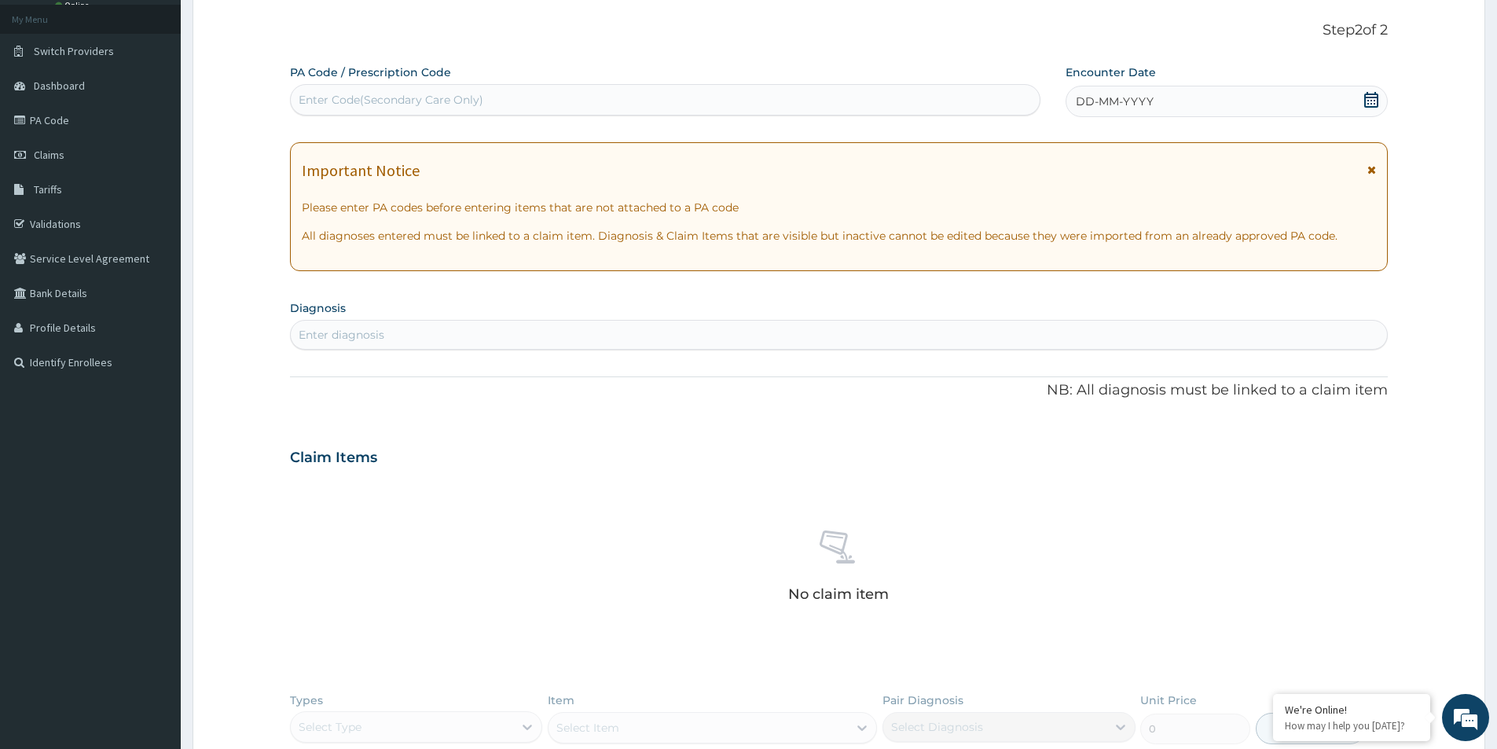
click at [388, 99] on div "Enter Code(Secondary Care Only)" at bounding box center [391, 100] width 185 height 16
click at [453, 97] on div "Enter Code(Secondary Care Only)" at bounding box center [391, 100] width 185 height 16
paste input "PA/67448D"
type input "PA/67448D"
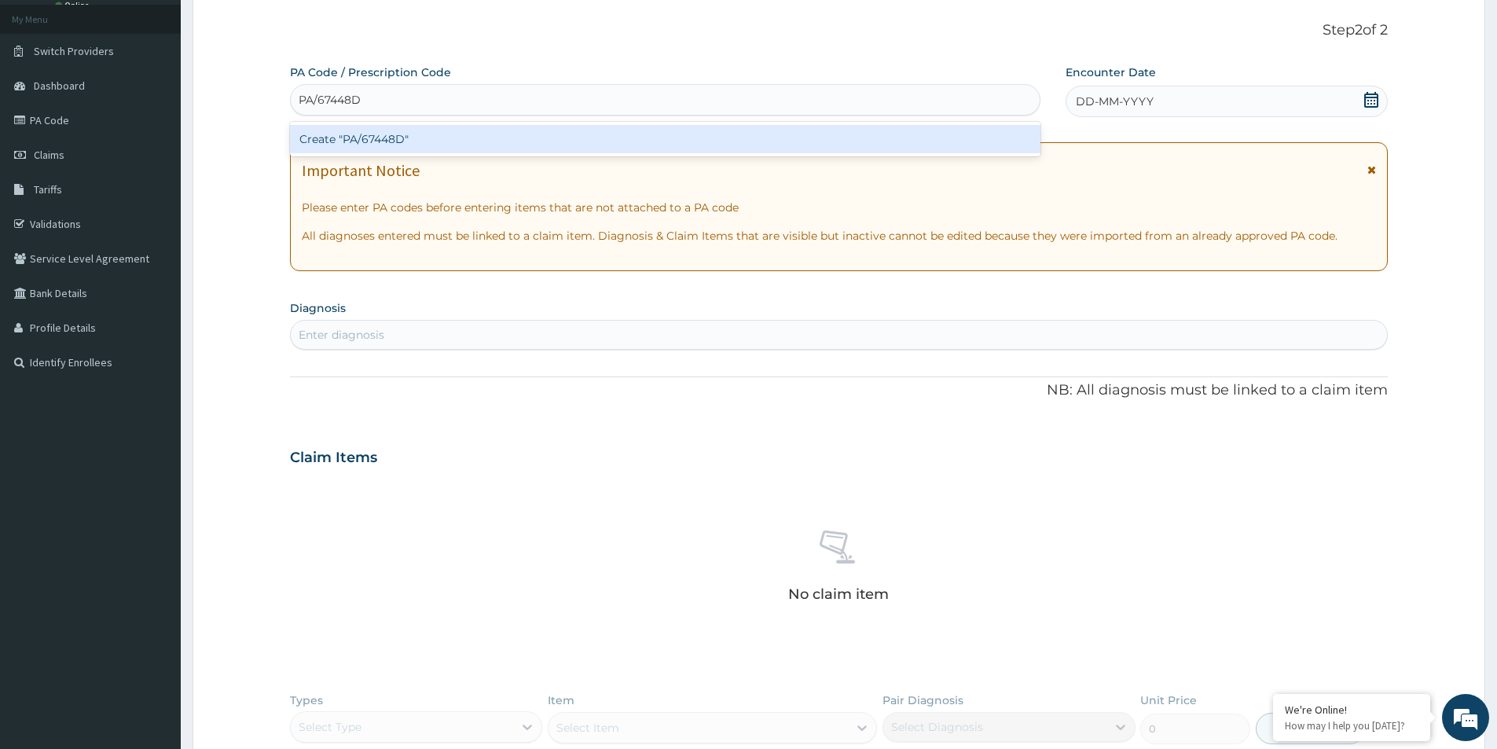
click at [864, 130] on div "Create "PA/67448D"" at bounding box center [665, 139] width 750 height 28
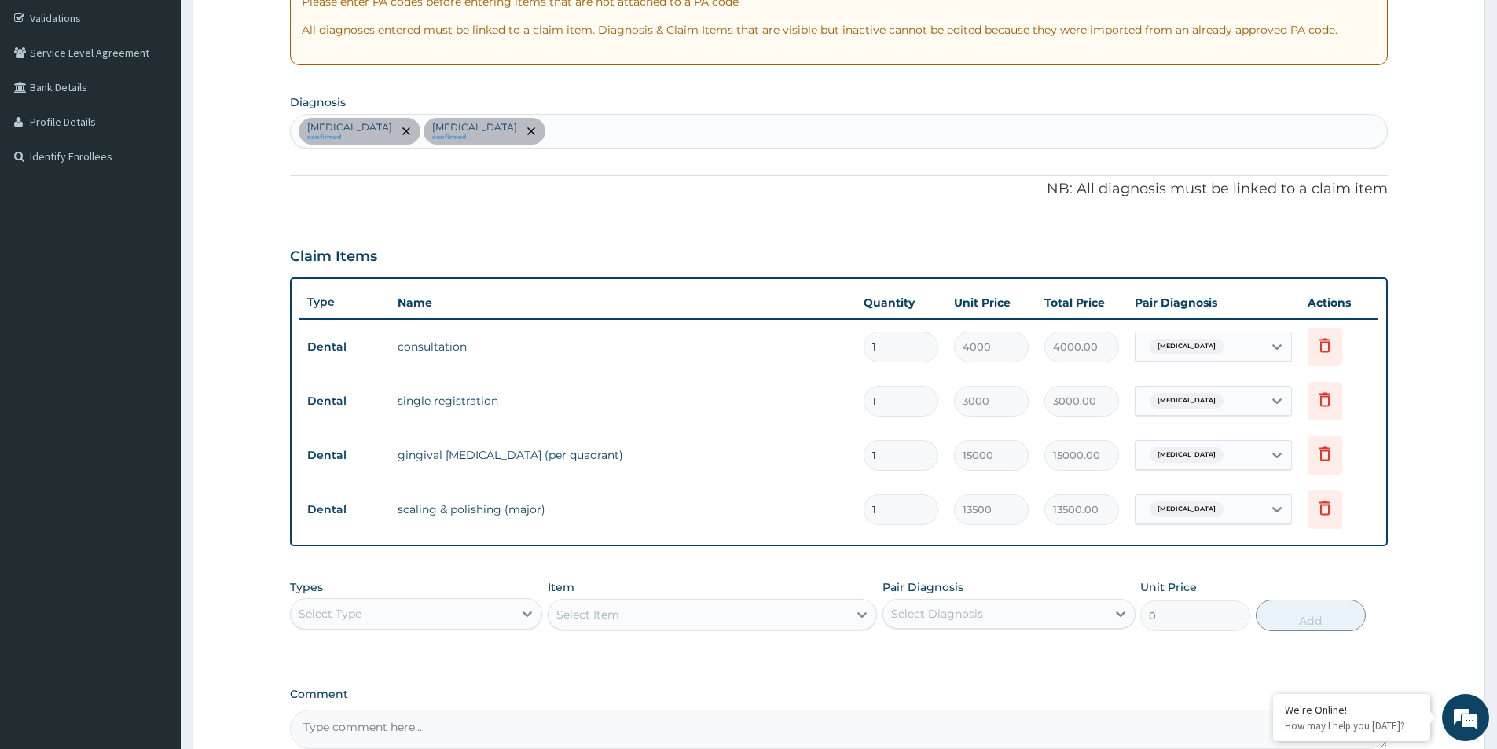
scroll to position [456, 0]
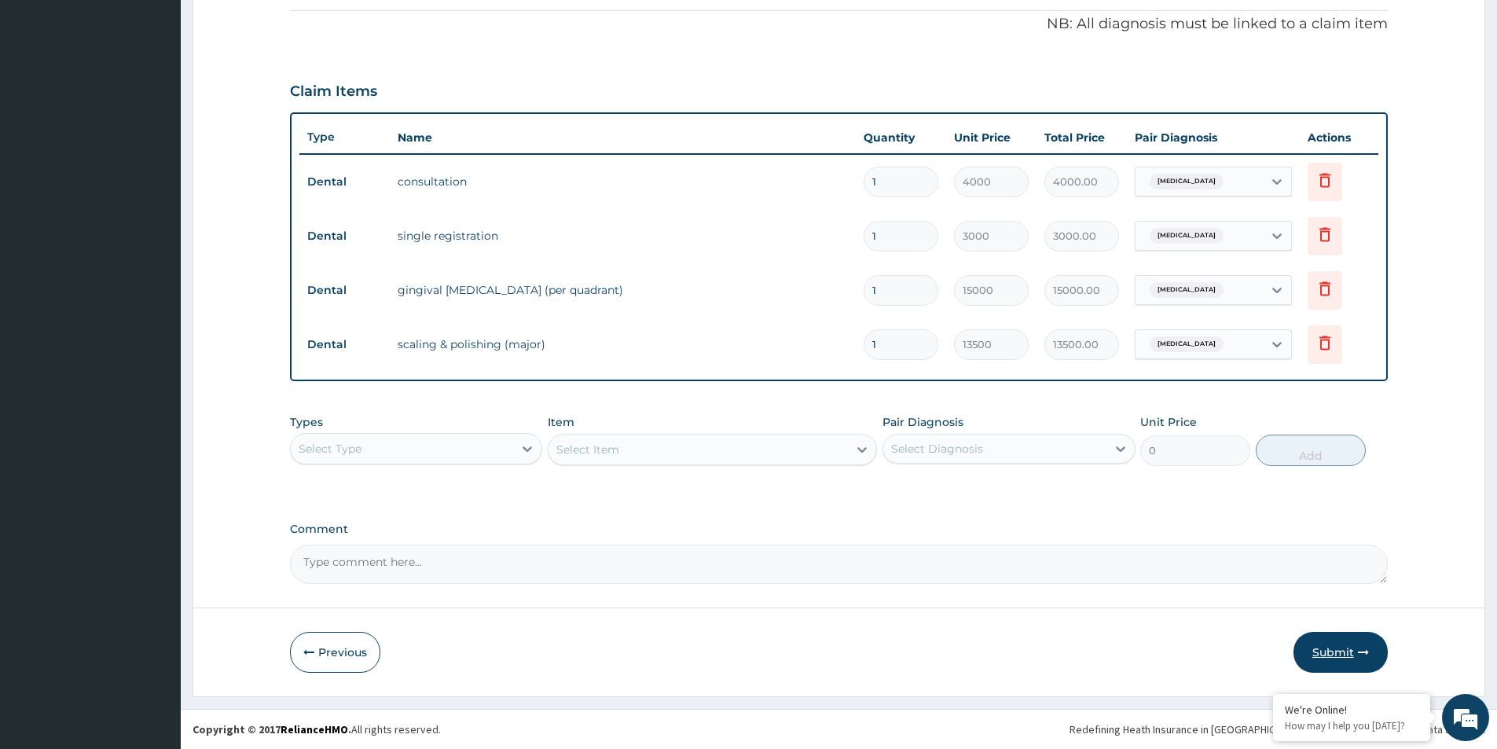
click at [1332, 650] on button "Submit" at bounding box center [1340, 652] width 94 height 41
